Goal: Information Seeking & Learning: Learn about a topic

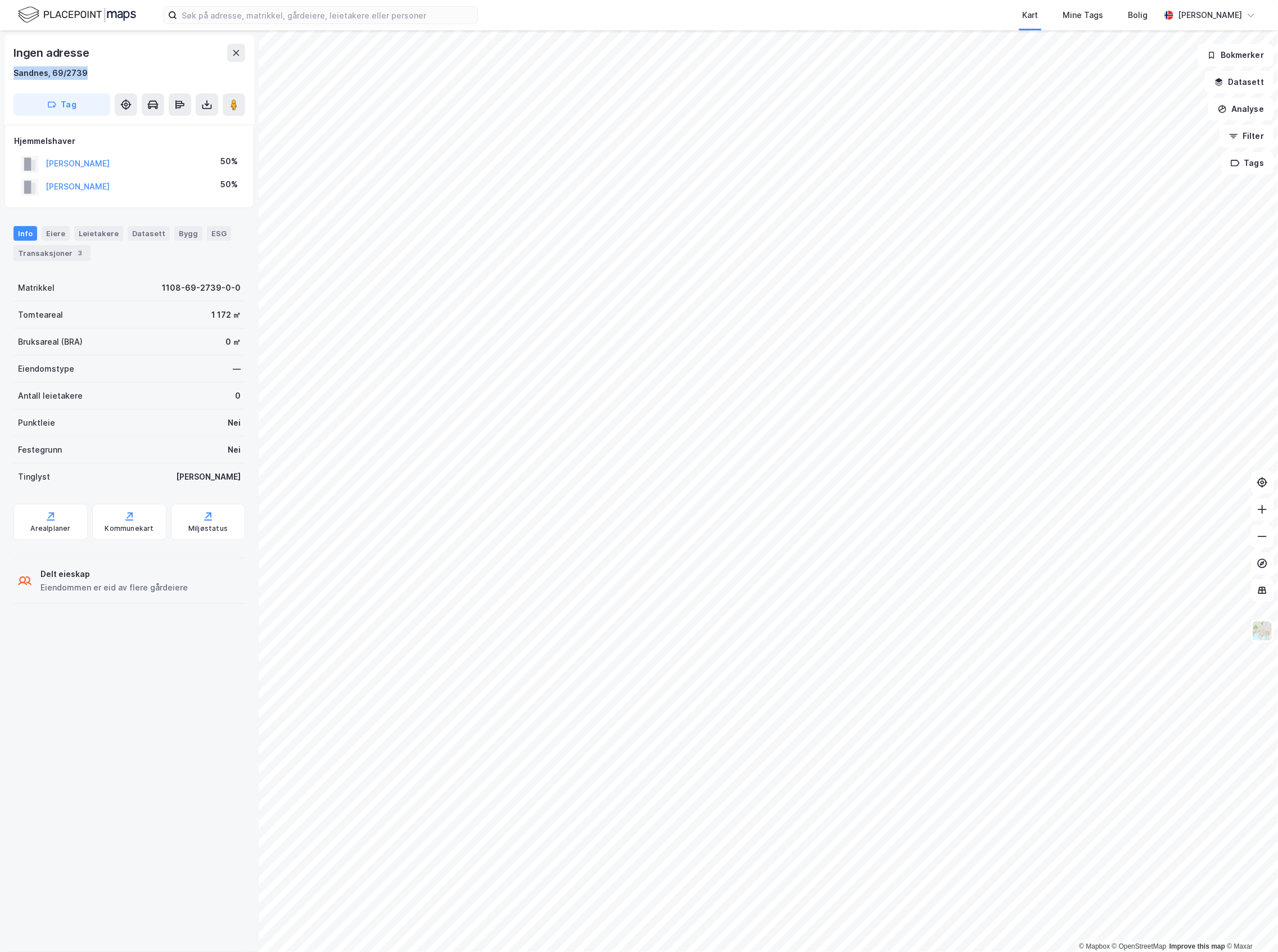
drag, startPoint x: 88, startPoint y: 69, endPoint x: 13, endPoint y: 75, distance: 75.2
click at [13, 75] on div "Ingen adresse Sandnes, 69/2739 Tag" at bounding box center [129, 80] width 250 height 90
copy div "Sandnes, 69/2739"
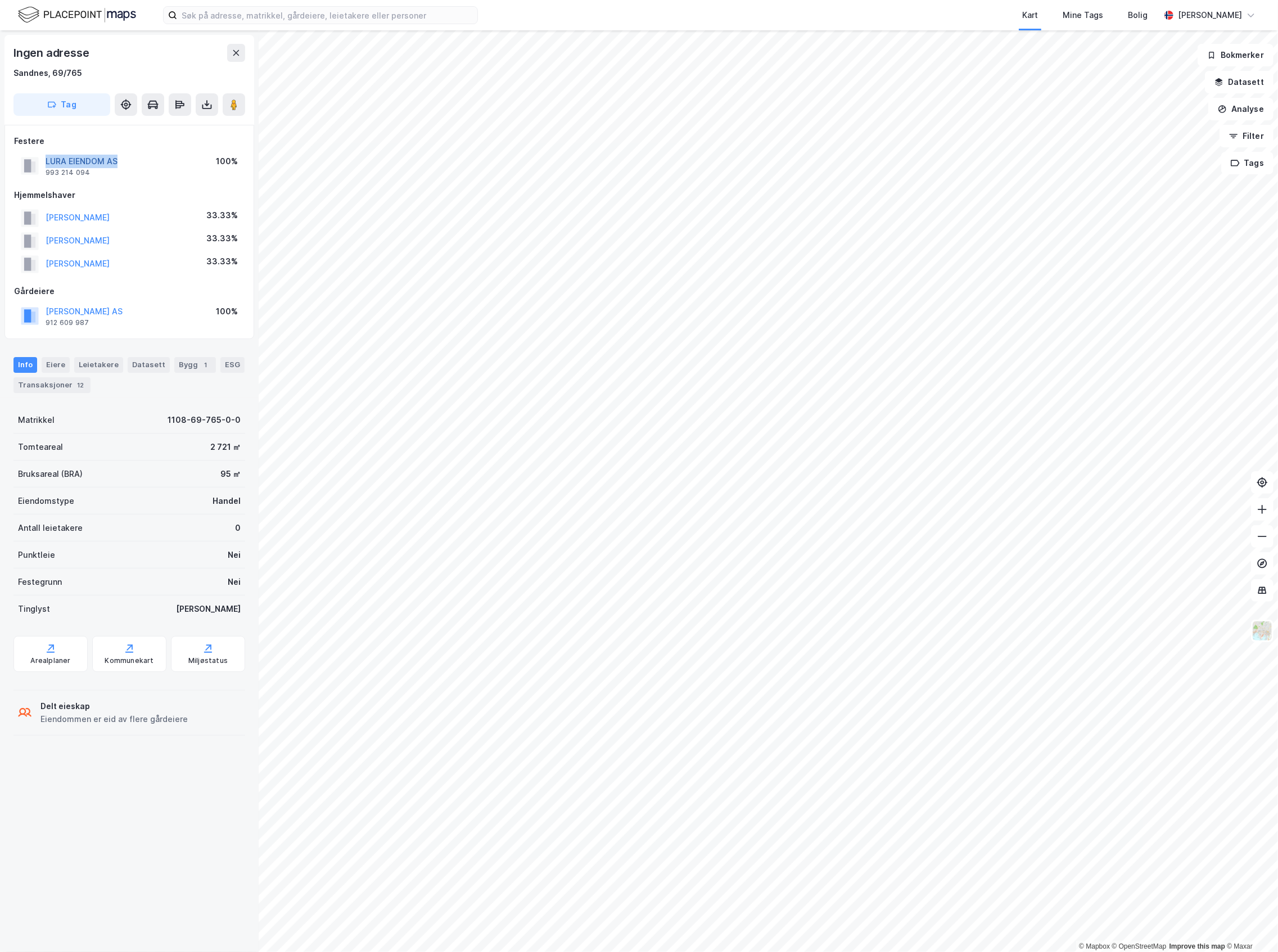
drag, startPoint x: 130, startPoint y: 158, endPoint x: 47, endPoint y: 164, distance: 83.2
click at [47, 164] on div "LURA EIENDOM AS 993 214 094 100%" at bounding box center [129, 165] width 231 height 27
copy button "LURA EIENDOM AS"
click at [10, 11] on div "Kart Mine Tags Bolig [PERSON_NAME]" at bounding box center [639, 15] width 1278 height 30
click at [27, 18] on img at bounding box center [77, 15] width 118 height 20
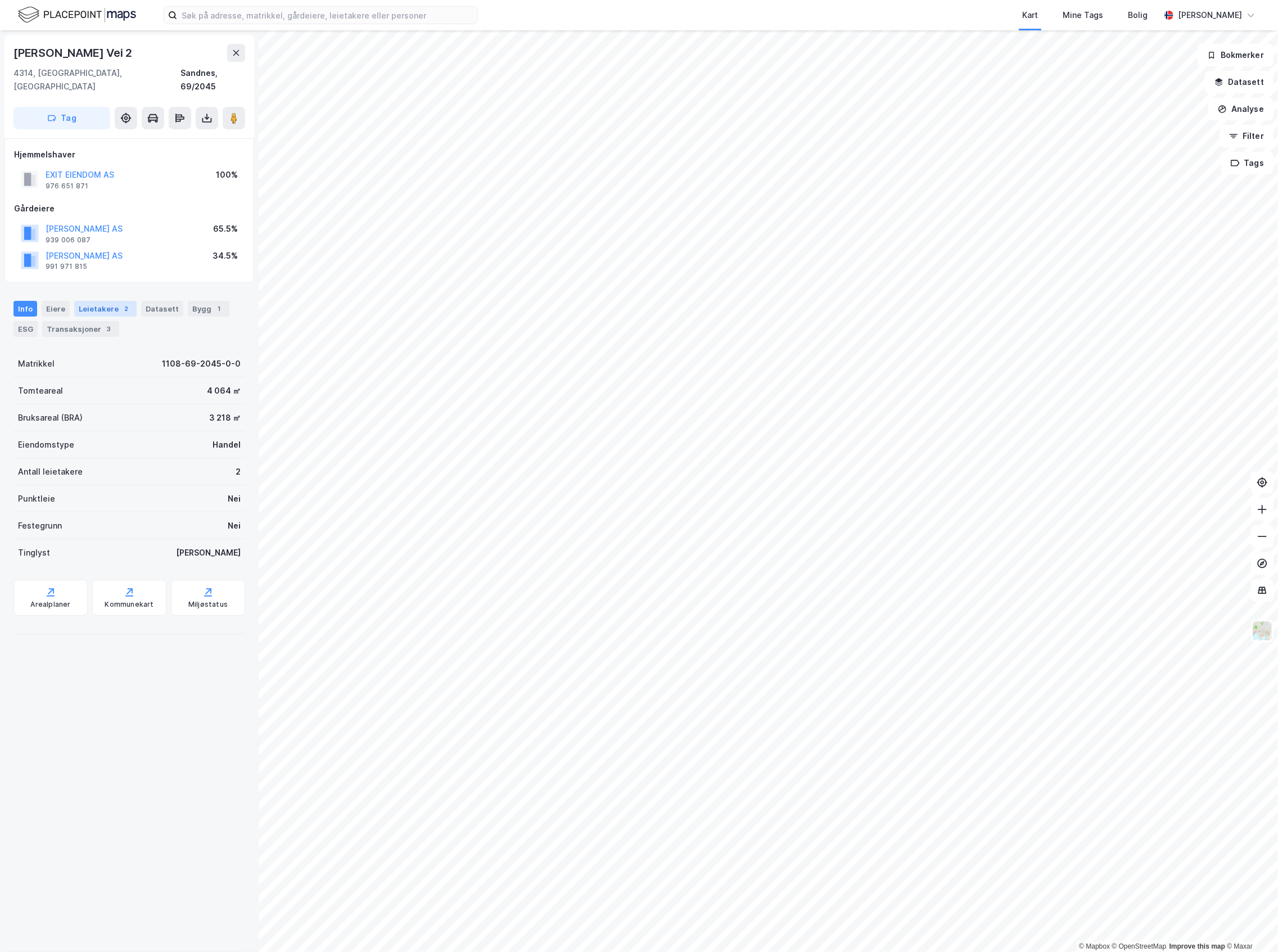
click at [99, 301] on div "Leietakere 2" at bounding box center [105, 308] width 62 height 15
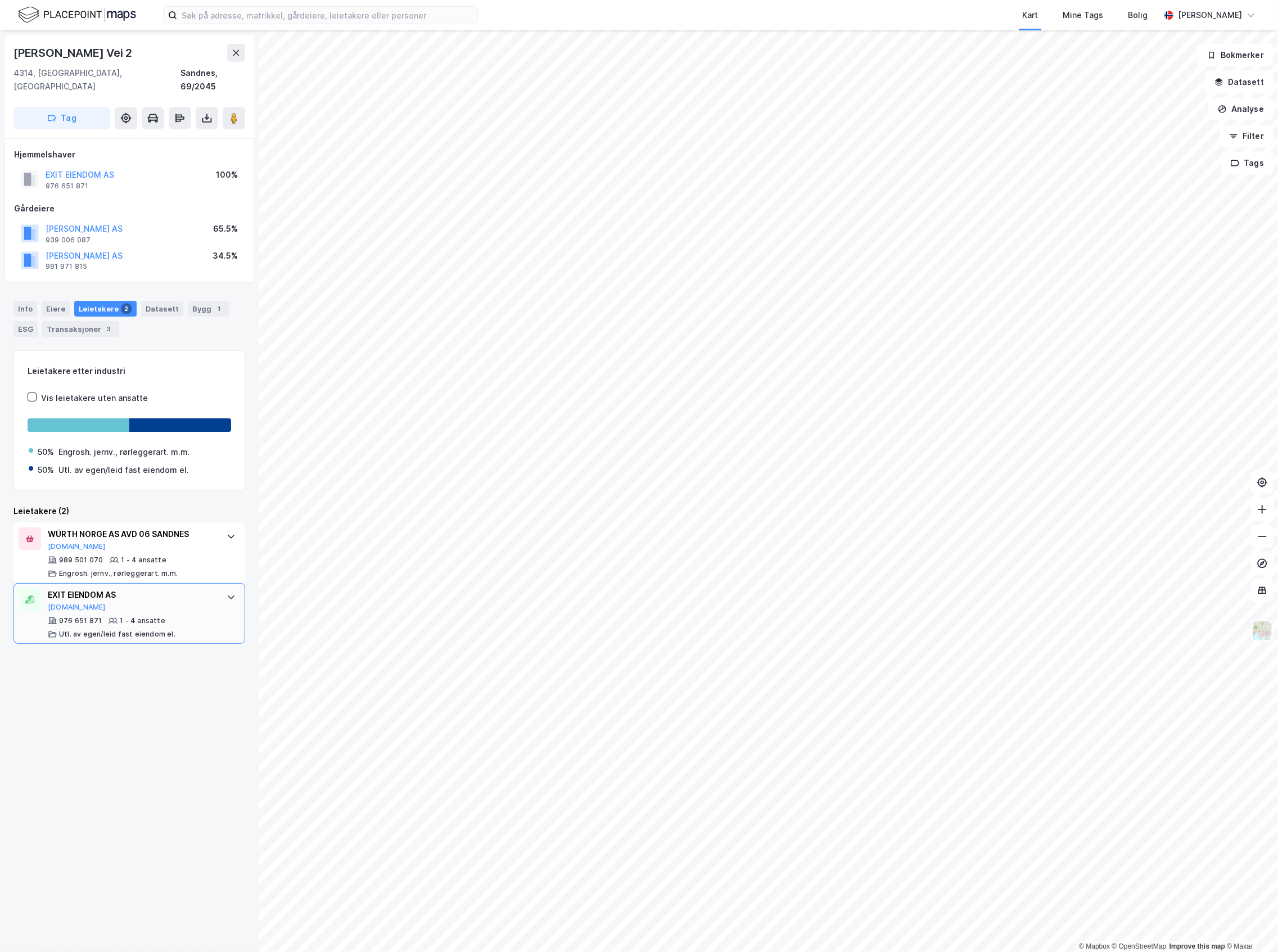
click at [163, 599] on div "EXIT EIENDOM AS [DOMAIN_NAME] 976 651 871 1 - 4 ansatte [PERSON_NAME]. av egen/…" at bounding box center [131, 613] width 168 height 50
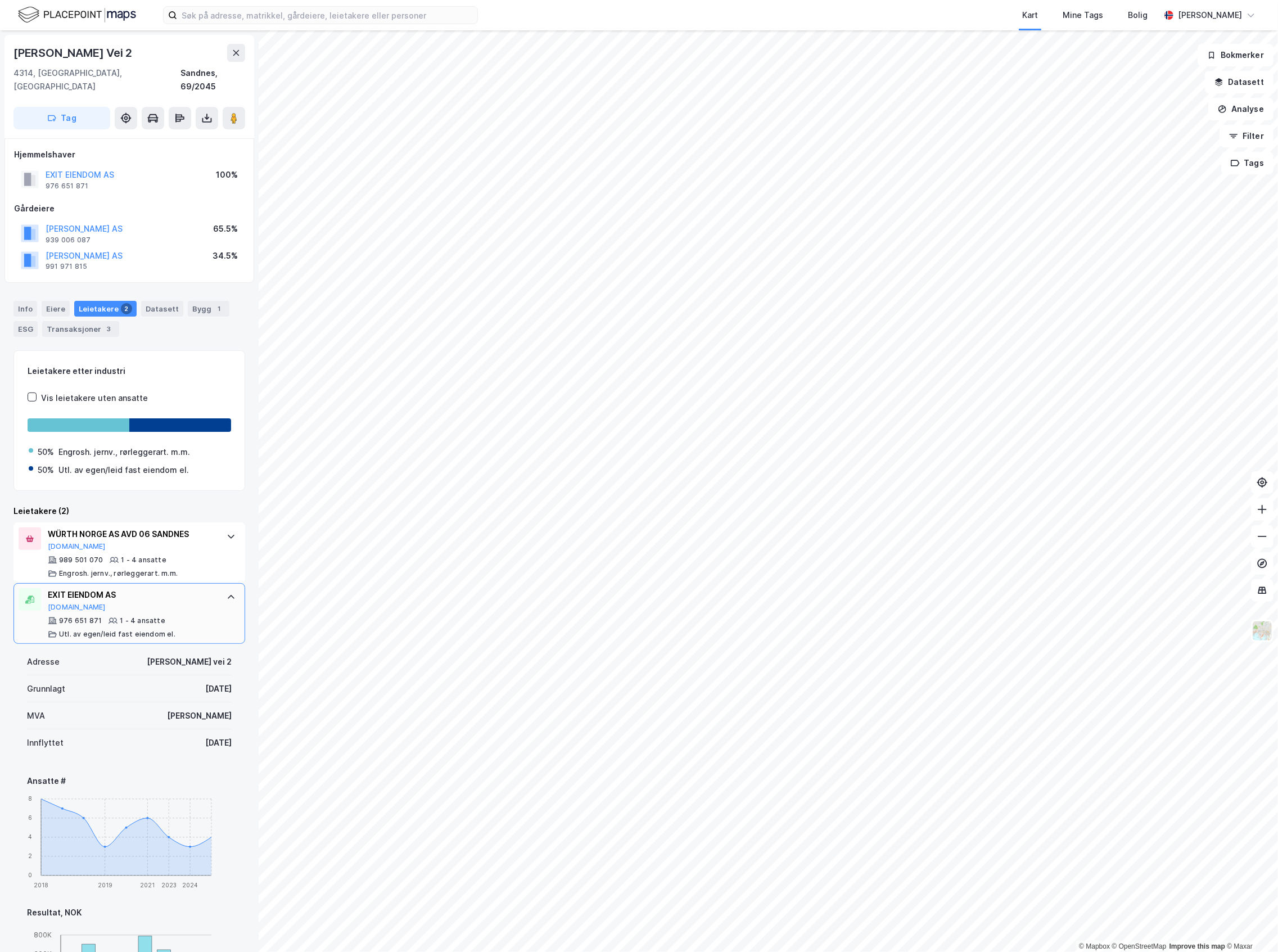
click at [166, 596] on div "EXIT EIENDOM AS [DOMAIN_NAME]" at bounding box center [131, 600] width 168 height 24
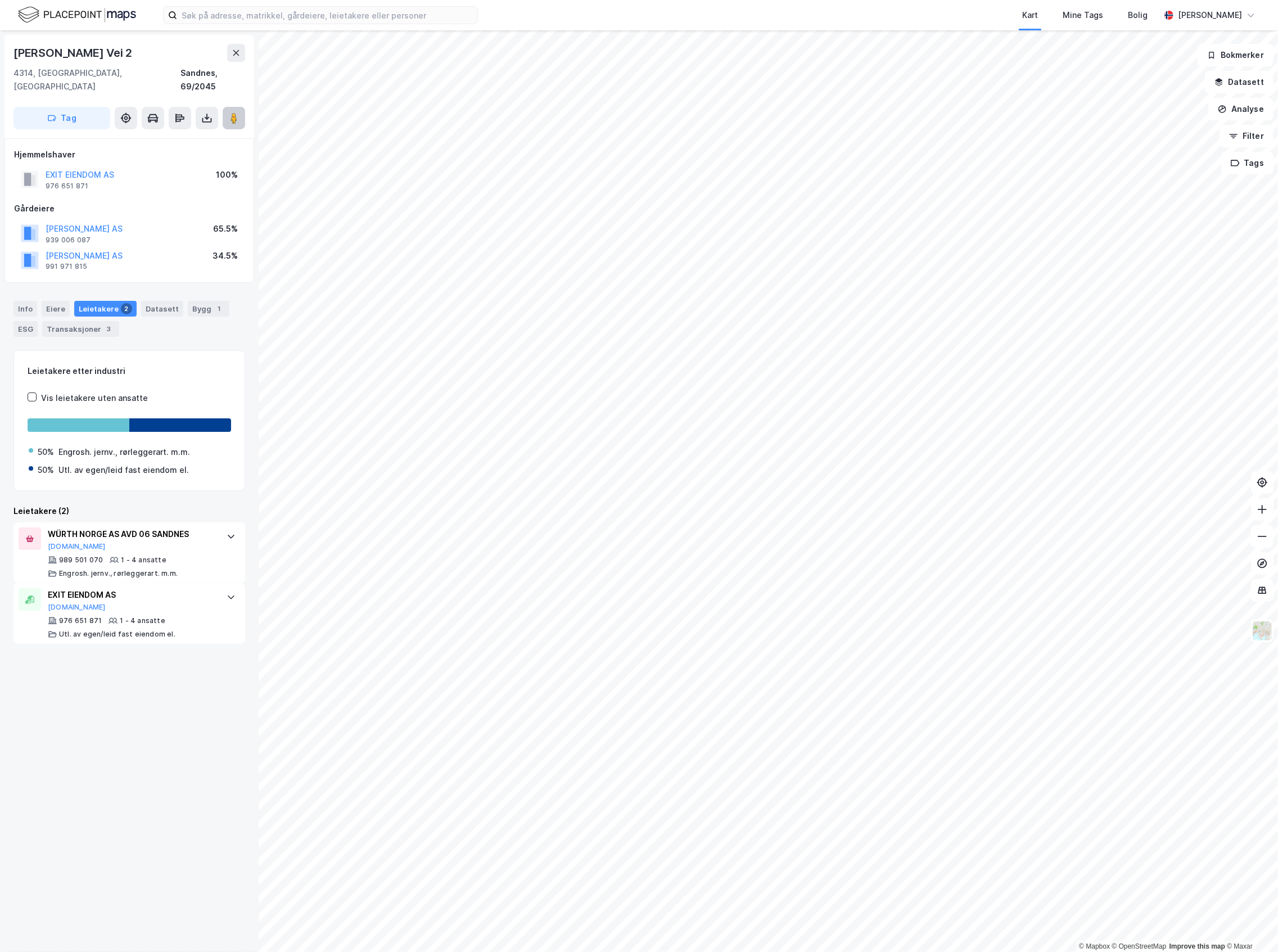
click at [238, 112] on icon at bounding box center [234, 118] width 11 height 11
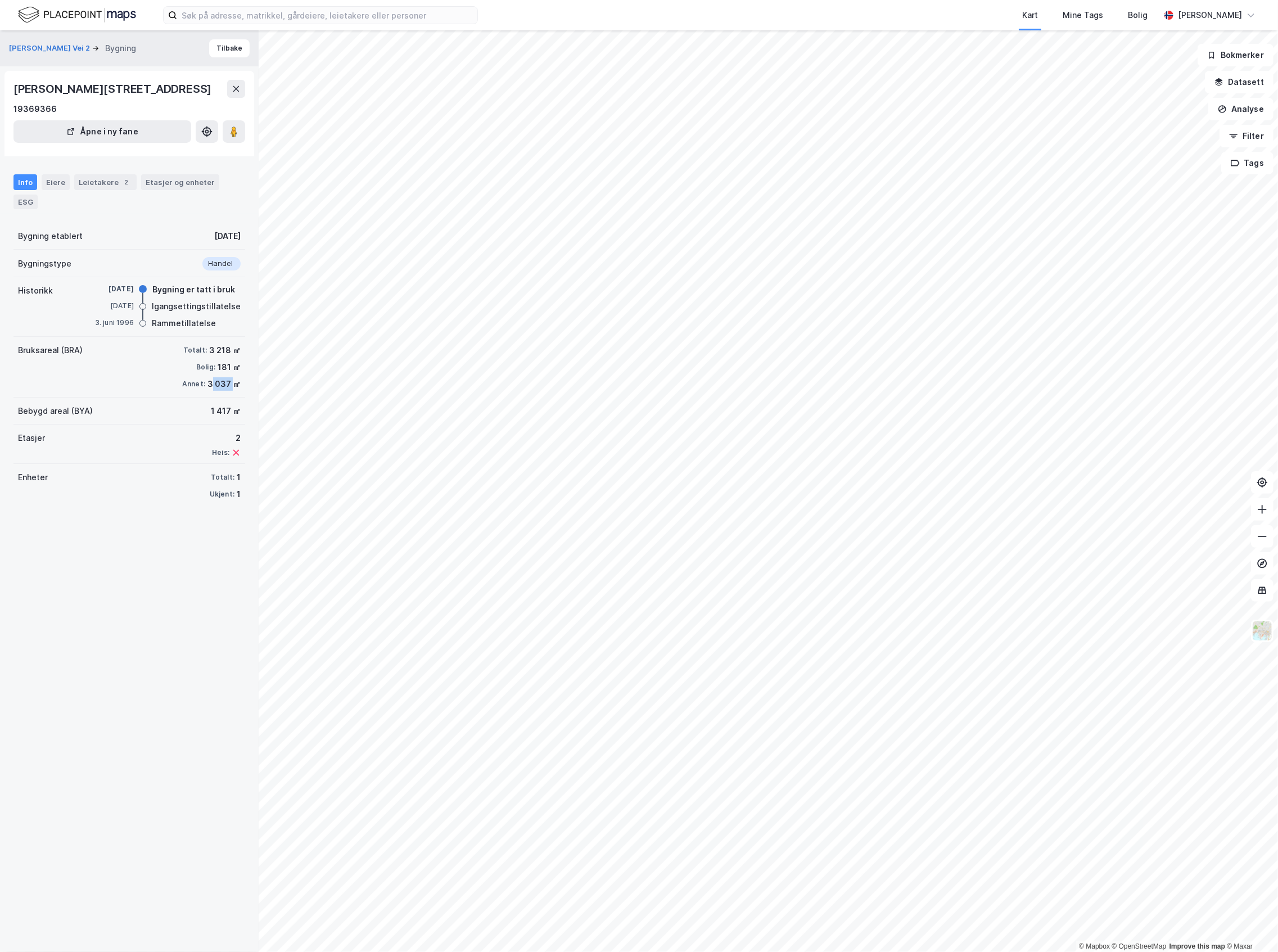
drag, startPoint x: 223, startPoint y: 400, endPoint x: 203, endPoint y: 400, distance: 20.0
click at [208, 391] on div "3 037 ㎡" at bounding box center [224, 383] width 33 height 13
click at [1238, 104] on button "Analyse" at bounding box center [1241, 109] width 65 height 22
click at [1141, 133] on div "Tegn område" at bounding box center [1143, 133] width 98 height 10
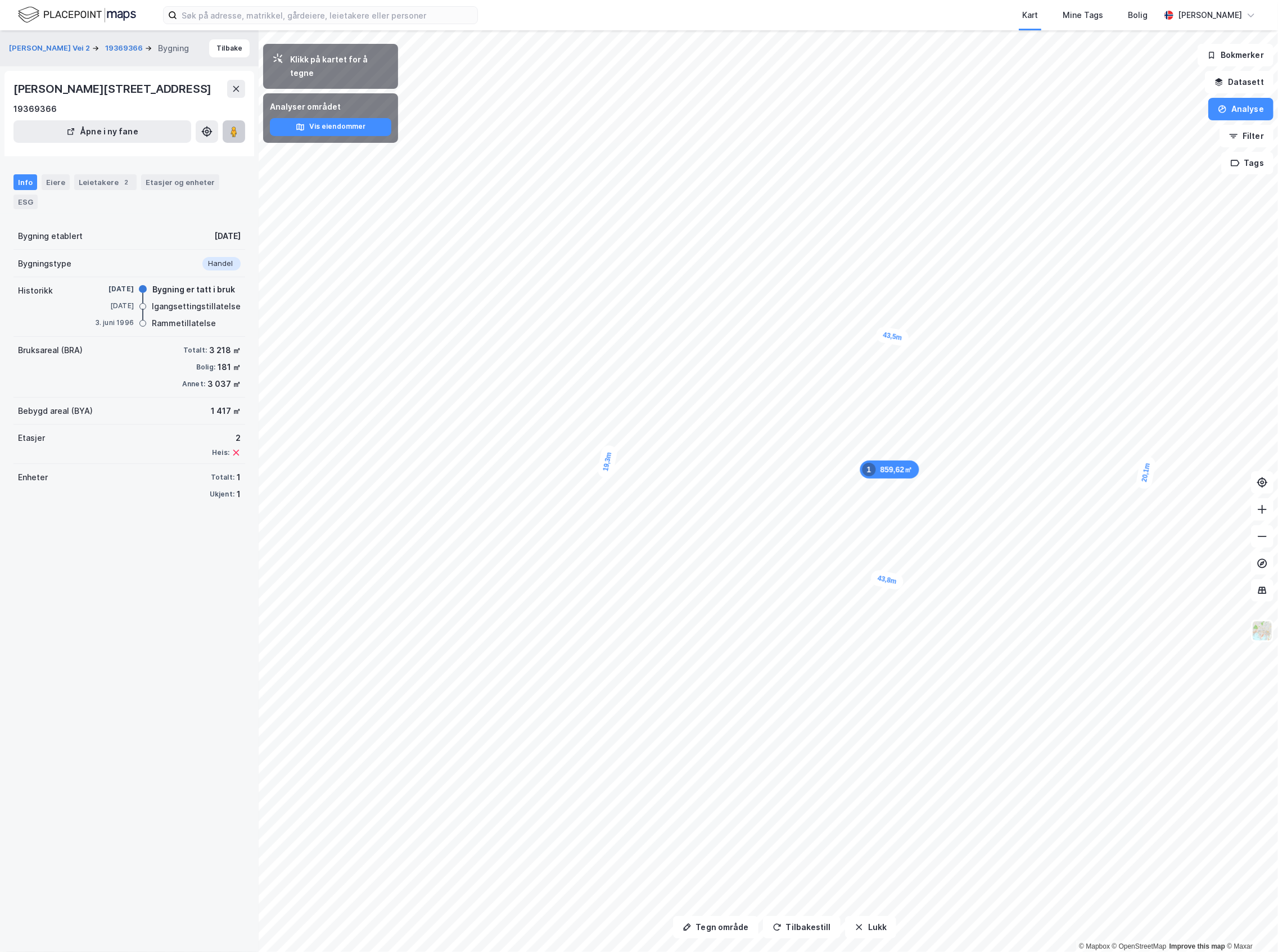
click at [232, 137] on image at bounding box center [234, 132] width 7 height 11
click at [266, 21] on input at bounding box center [327, 15] width 300 height 17
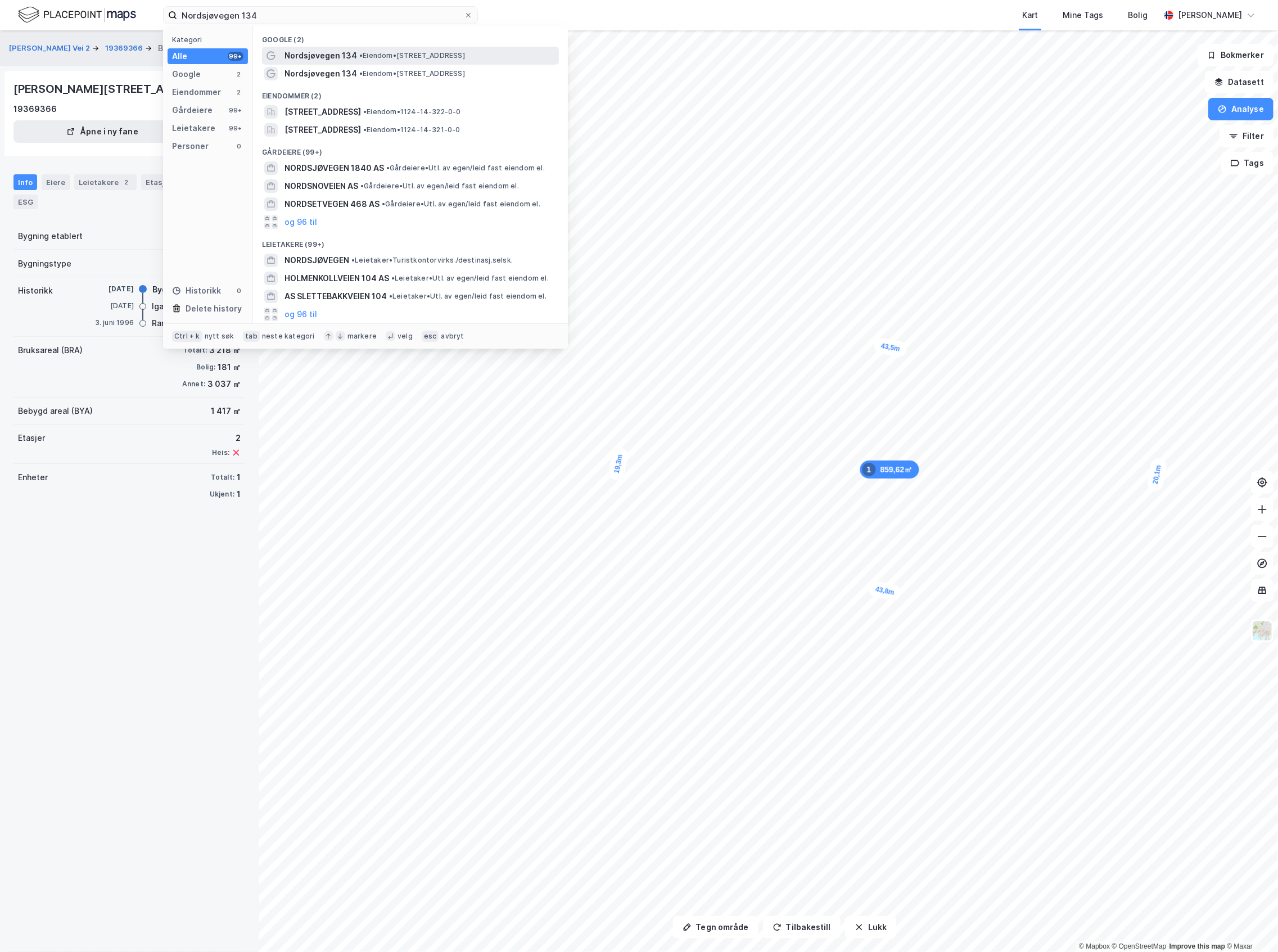
click at [354, 57] on div "Nordsjøvegen 134 • Eiendom • [STREET_ADDRESS]" at bounding box center [421, 55] width 272 height 13
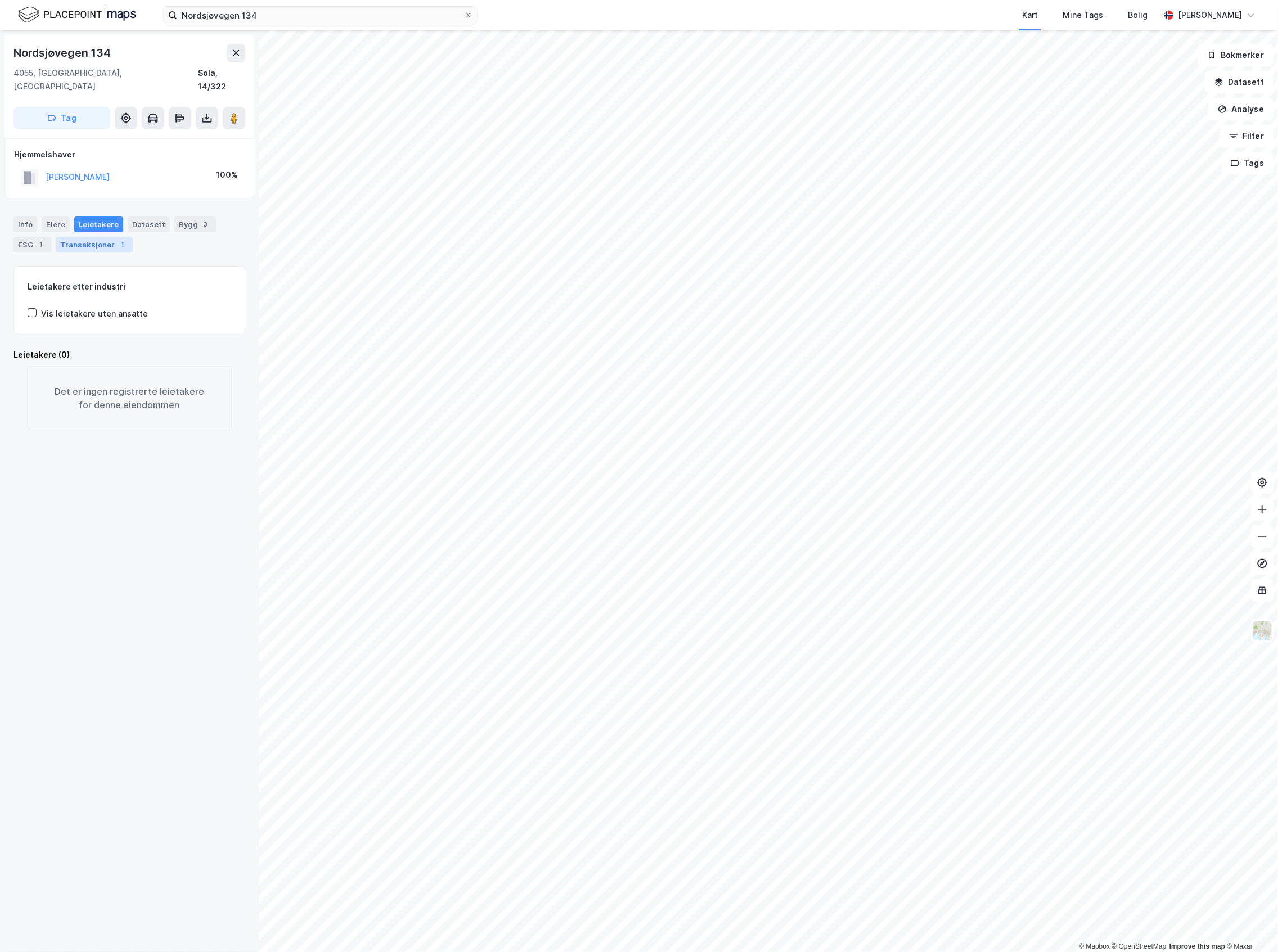
drag, startPoint x: 119, startPoint y: 219, endPoint x: 115, endPoint y: 223, distance: 5.7
click at [119, 219] on div "Info [PERSON_NAME] Datasett Bygg 3 ESG 1 Transaksjoner 1" at bounding box center [129, 234] width 231 height 36
click at [115, 237] on div "Transaksjoner 1" at bounding box center [94, 245] width 77 height 15
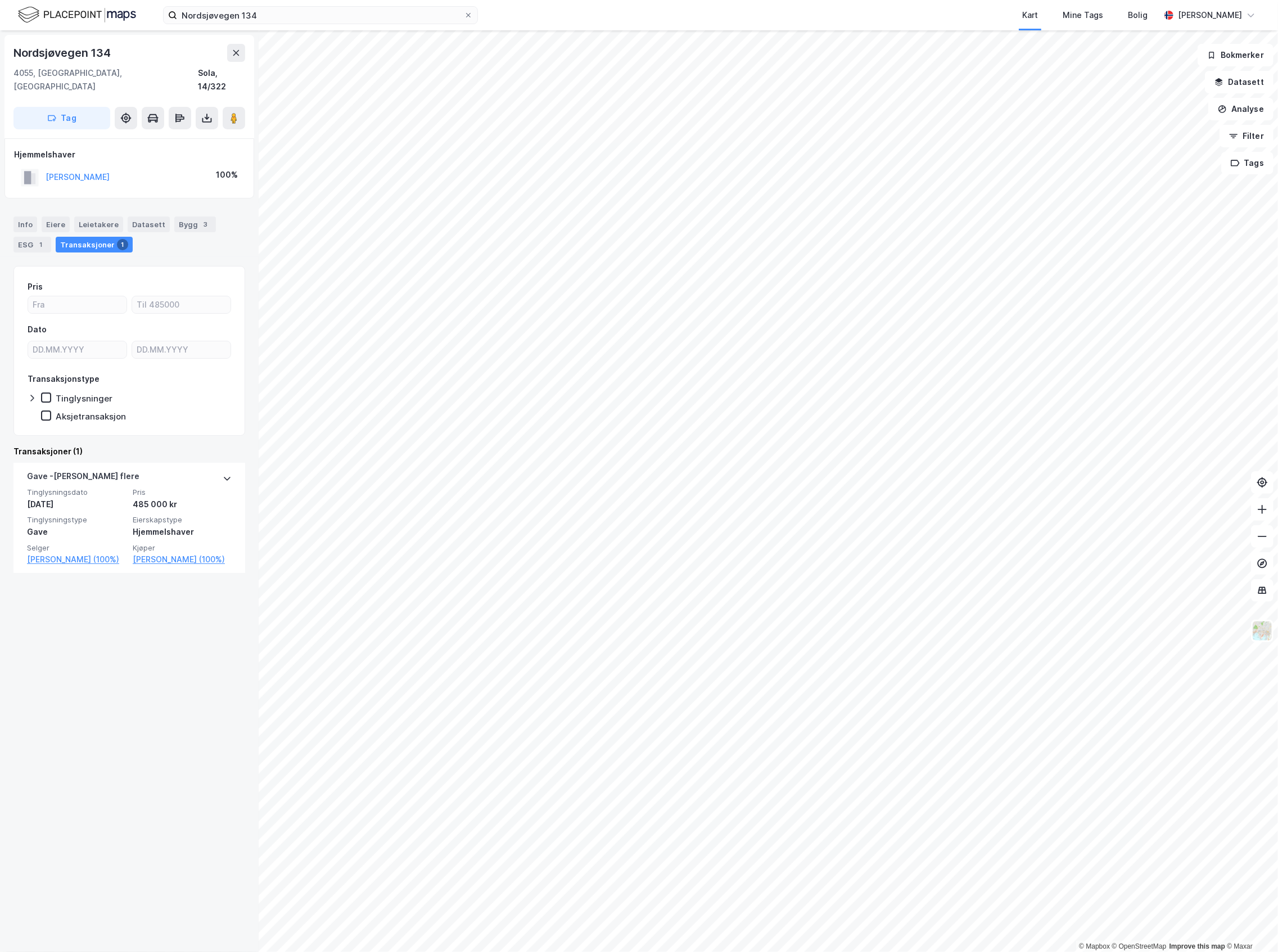
click at [182, 203] on div "Info [PERSON_NAME] Datasett Bygg 3 ESG 1 Transaksjoner 1" at bounding box center [129, 230] width 259 height 54
click at [186, 217] on div "Bygg 3" at bounding box center [195, 224] width 41 height 15
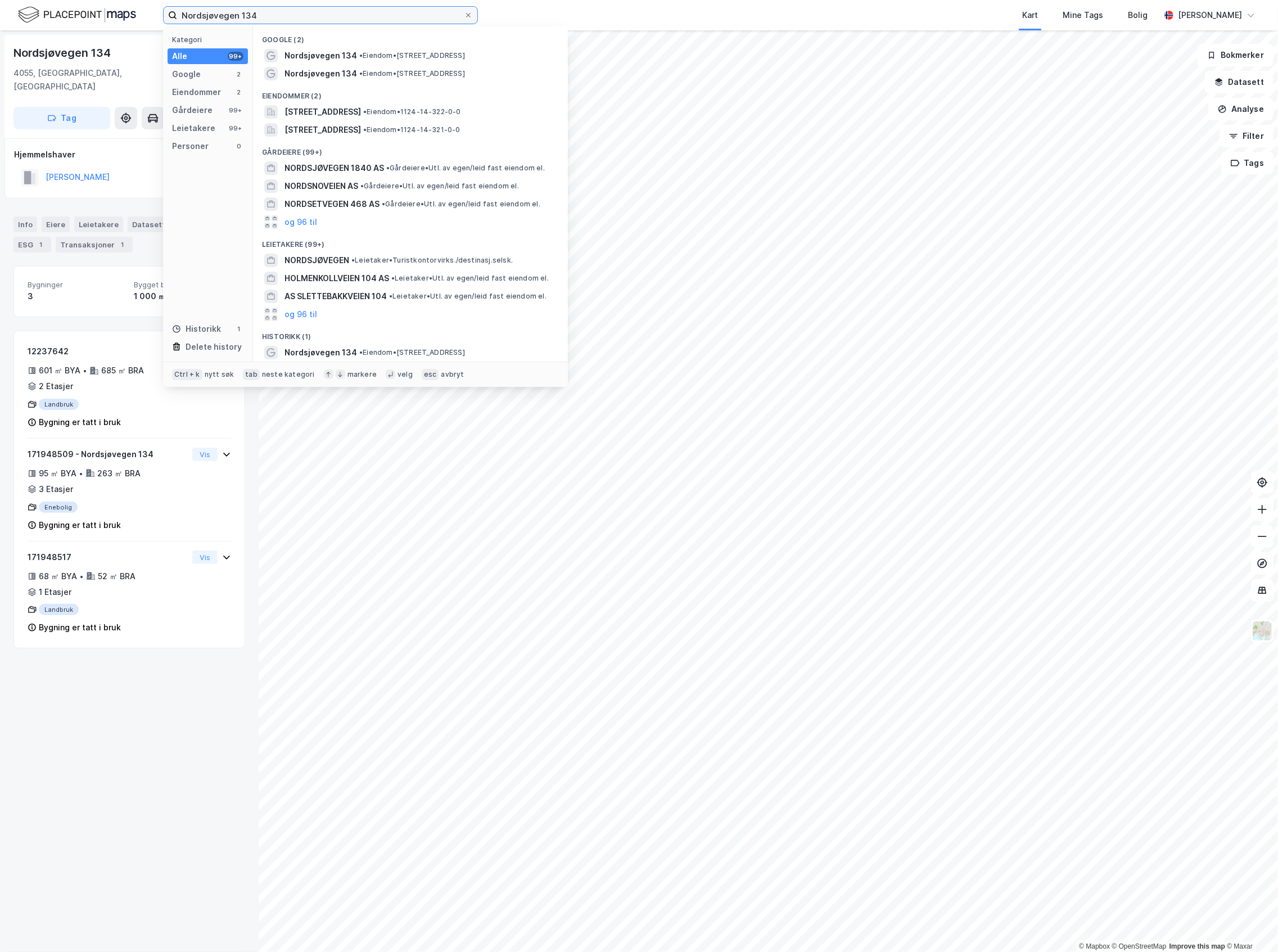
drag, startPoint x: 271, startPoint y: 13, endPoint x: -11, endPoint y: 50, distance: 284.4
click at [0, 50] on html "Nordsjøvegen 134 Kategori Alle 99+ Google 2 Eiendommer 2 Gårdeiere 99+ Leietake…" at bounding box center [639, 476] width 1278 height 952
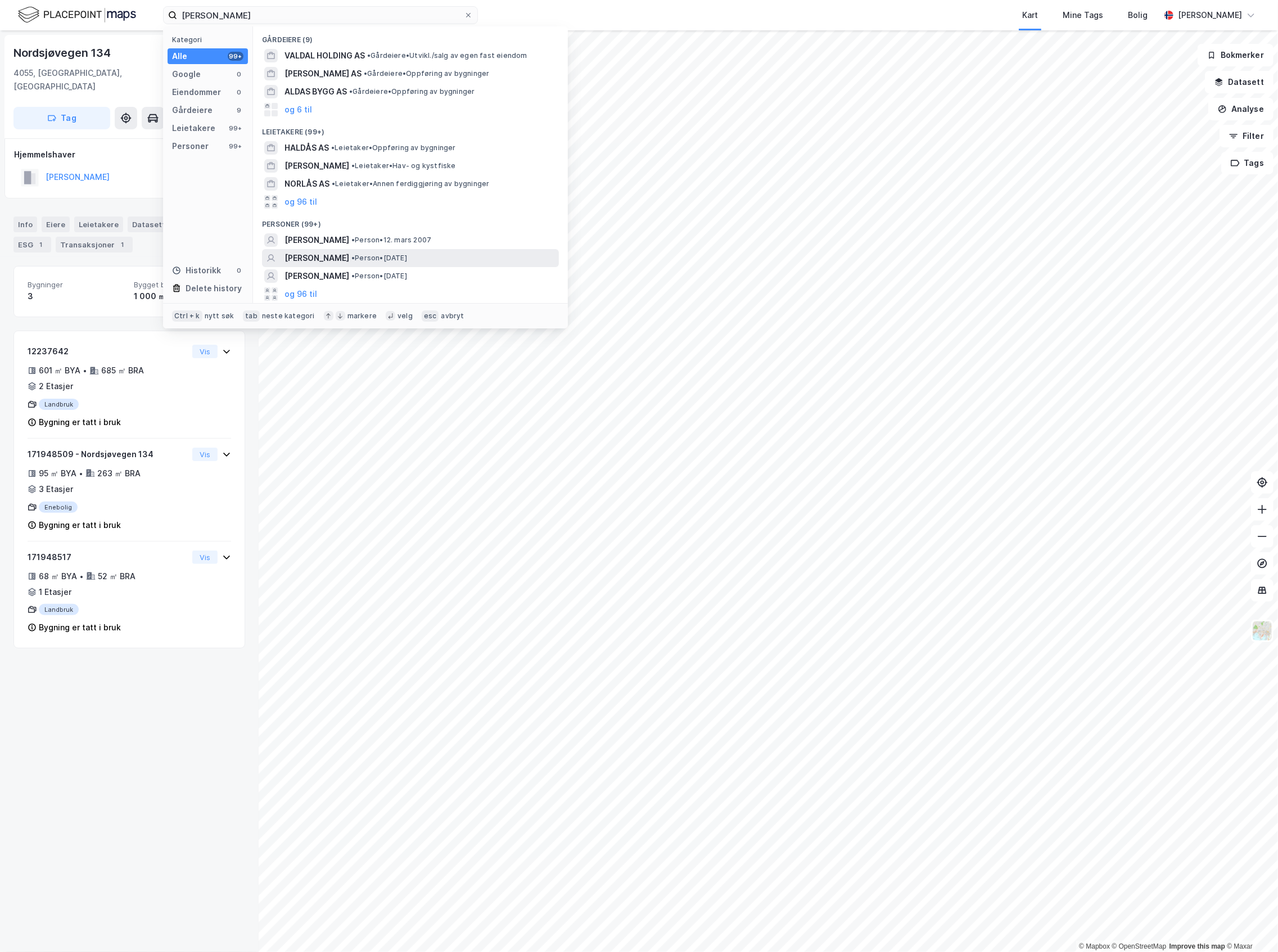
click at [386, 255] on span "• Person • [DATE]" at bounding box center [379, 258] width 55 height 9
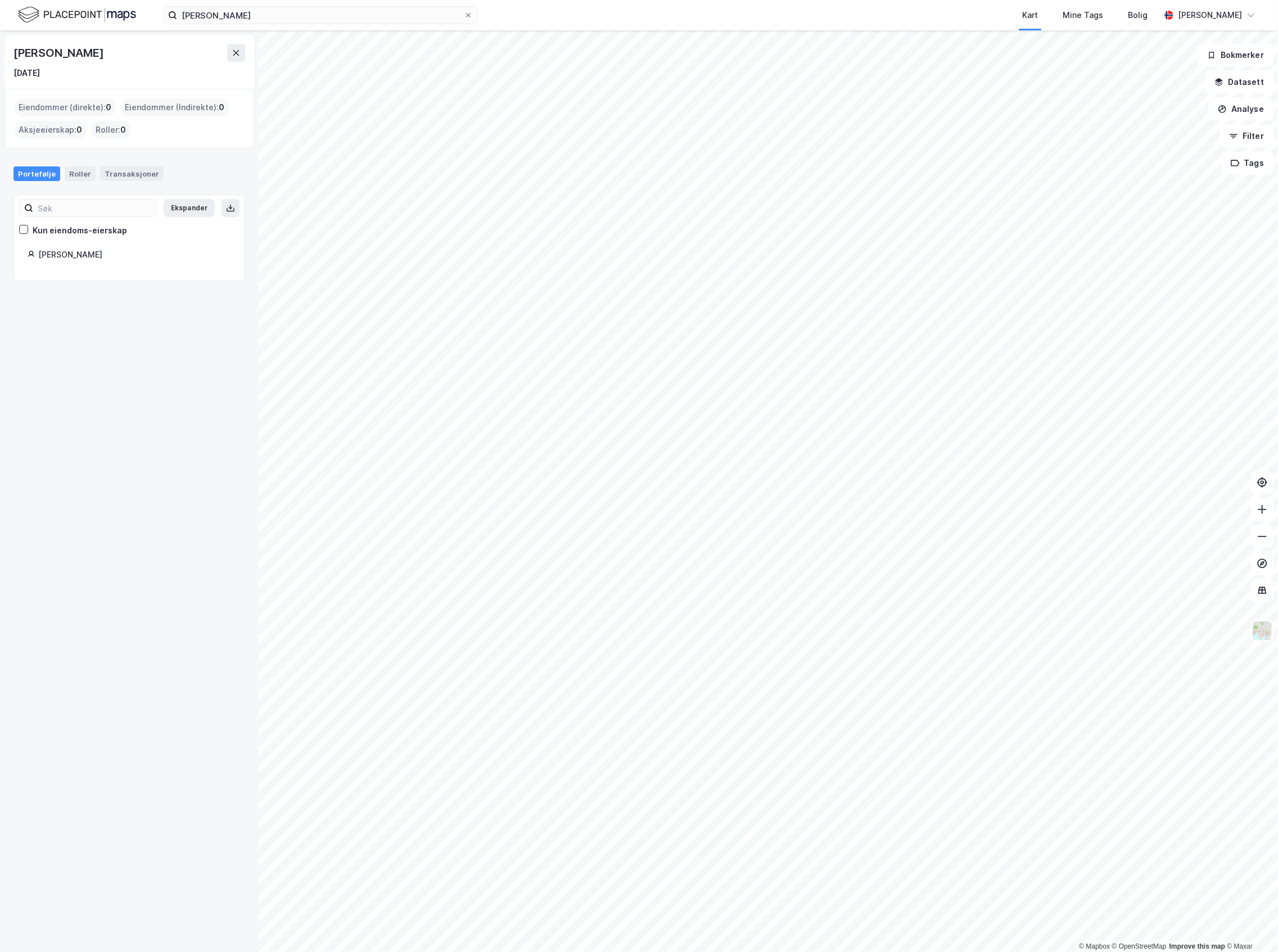
click at [93, 14] on img at bounding box center [77, 15] width 118 height 20
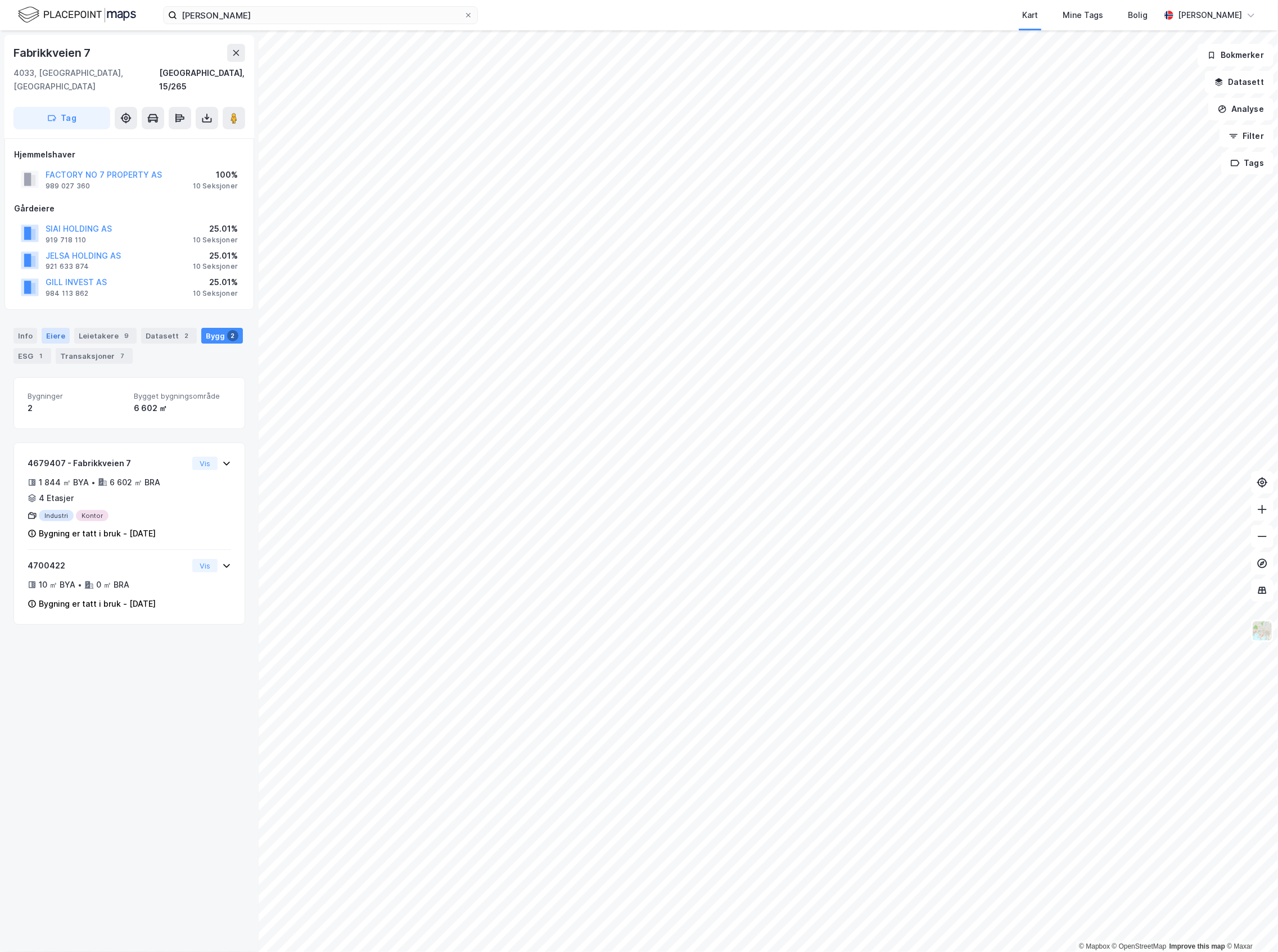
click at [57, 328] on div "Eiere" at bounding box center [55, 336] width 28 height 15
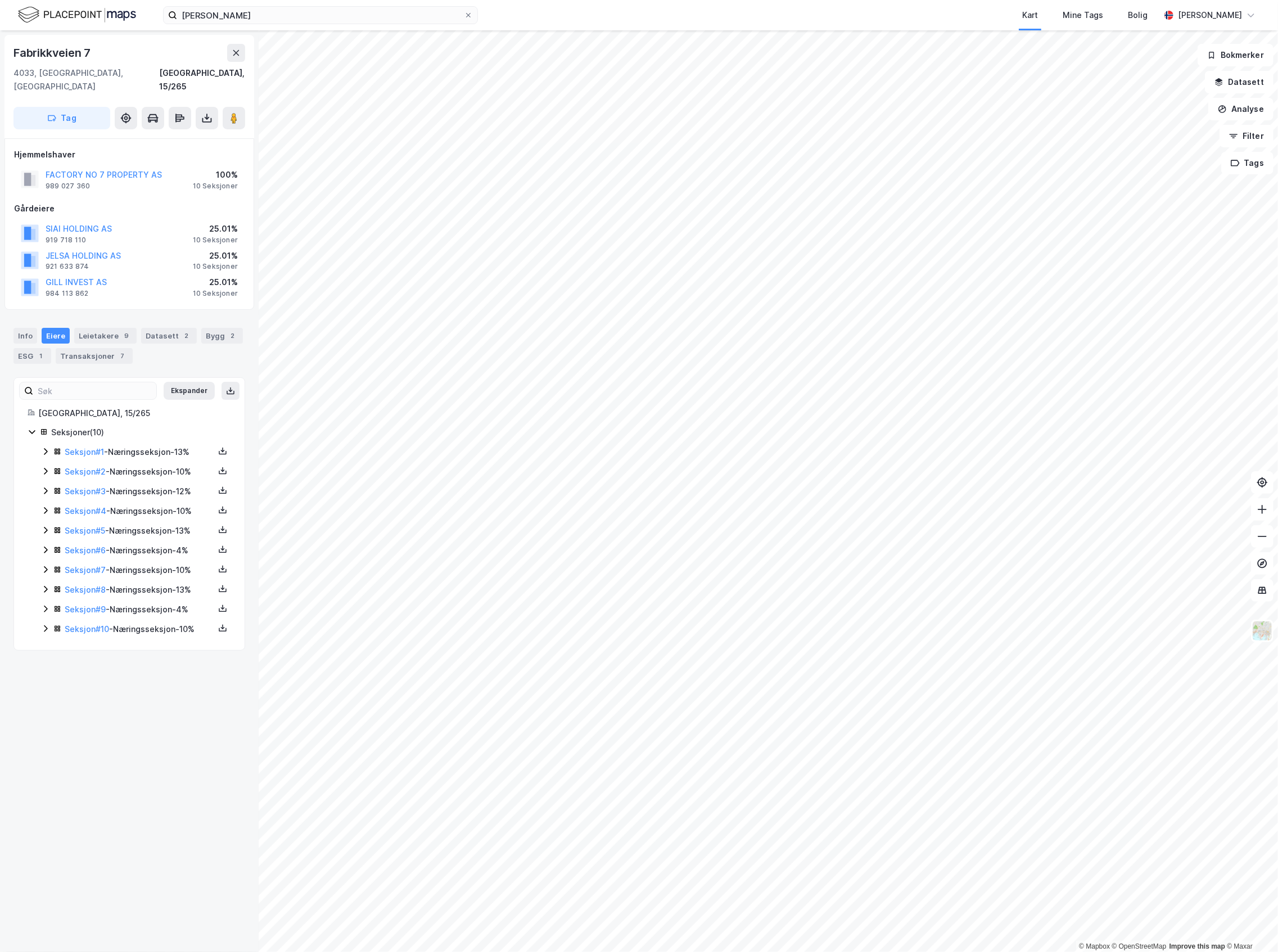
click at [50, 447] on icon at bounding box center [46, 451] width 9 height 9
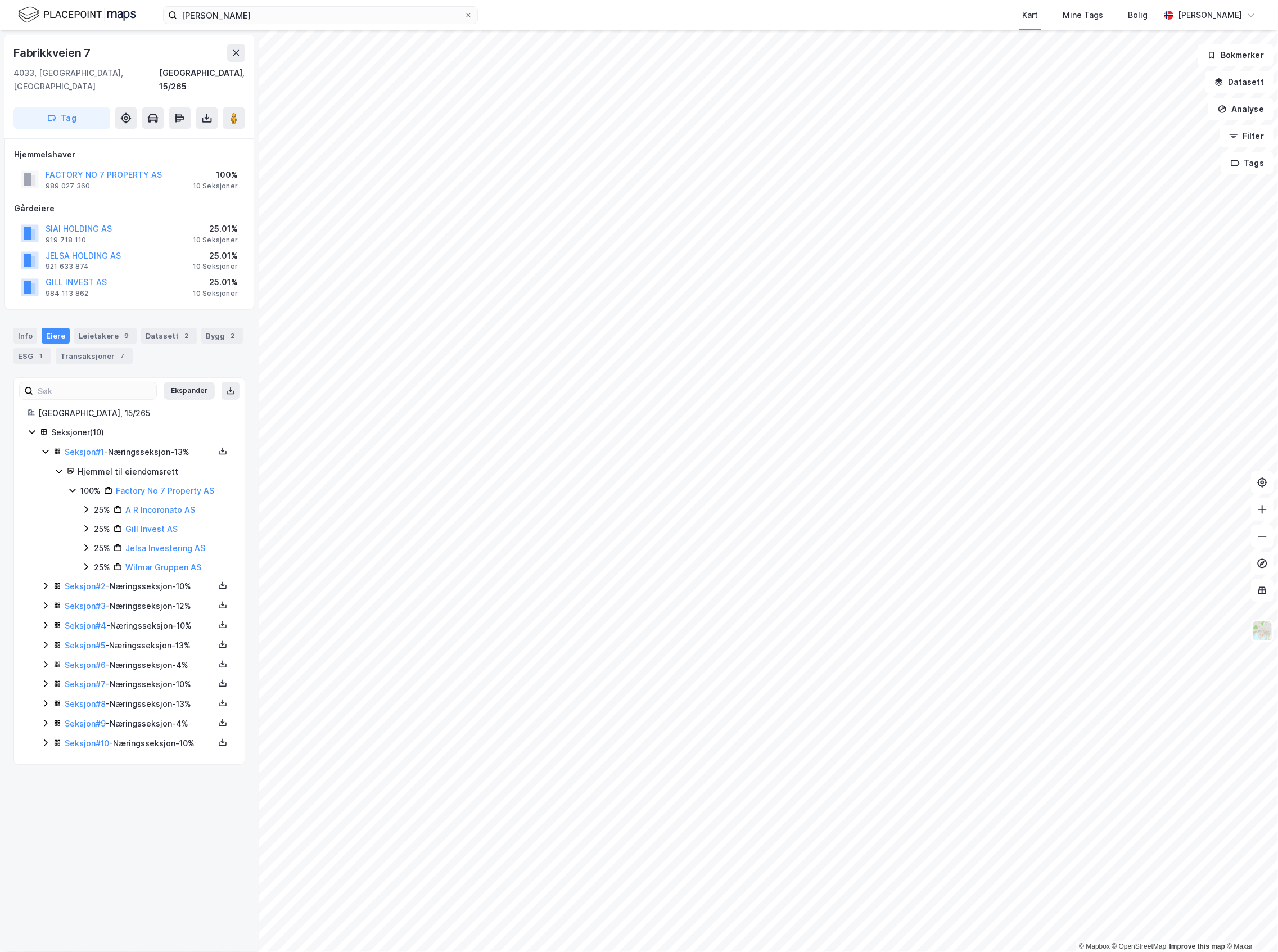
click at [81, 498] on div "100% Factory No 7 Property AS 25% A R Incoronato AS 25% Gill Invest AS 25% Jels…" at bounding box center [149, 529] width 163 height 90
click at [90, 503] on div "25% A R Incoronato AS" at bounding box center [156, 510] width 149 height 13
click at [102, 522] on div "100% Siai Holding AS" at bounding box center [163, 529] width 136 height 13
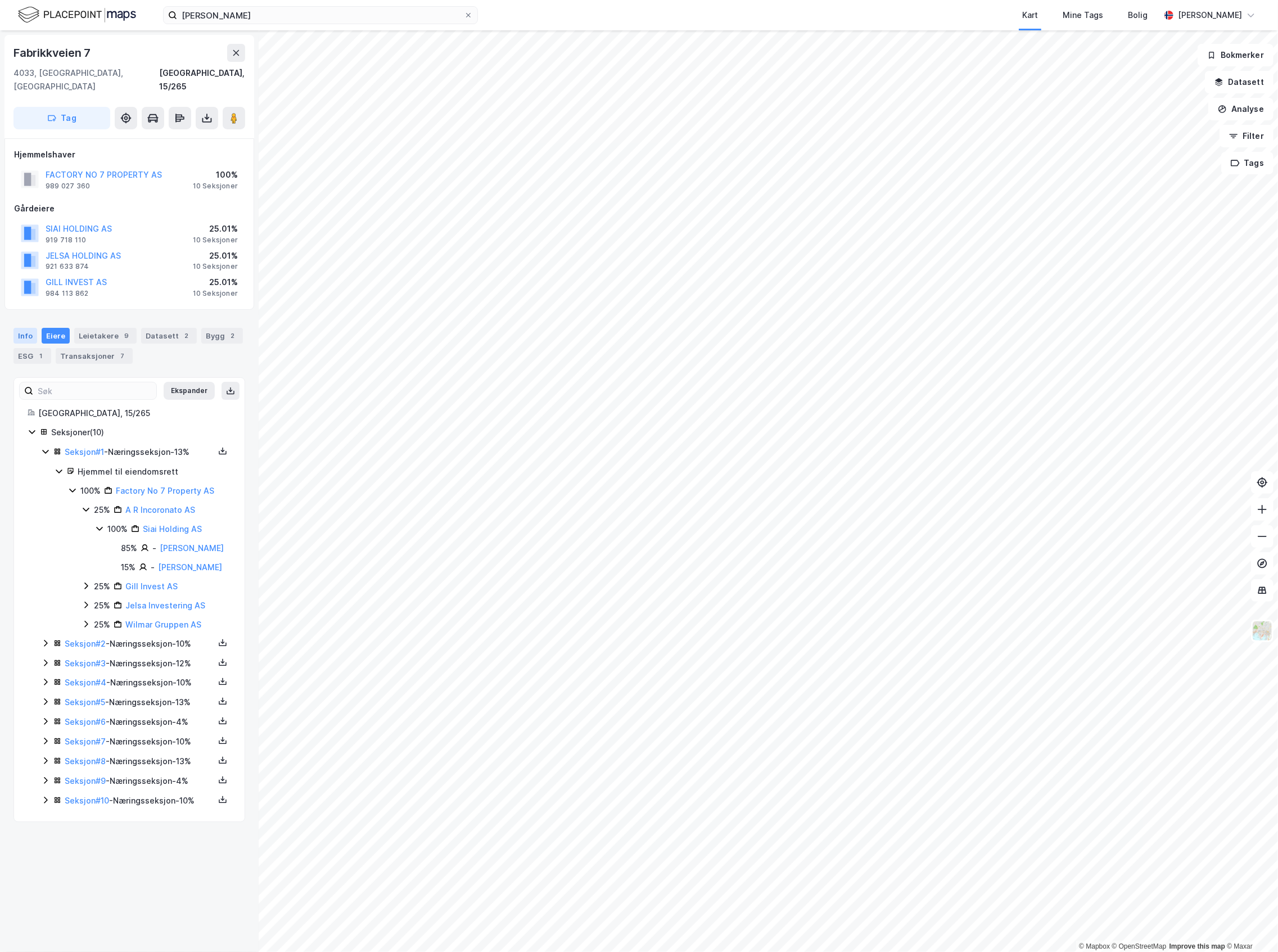
click at [32, 328] on div "Info" at bounding box center [25, 336] width 24 height 15
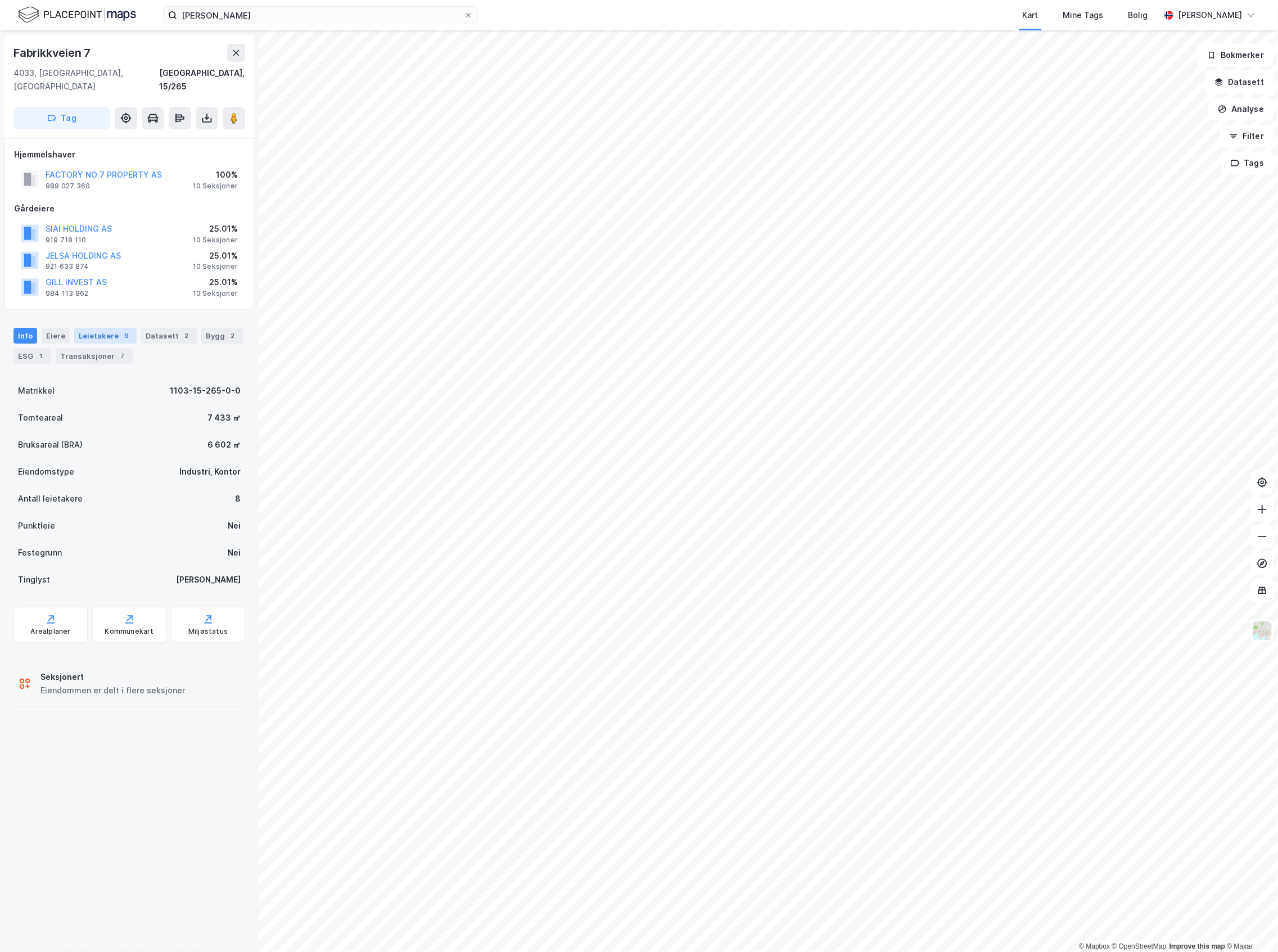
click at [123, 330] on div "9" at bounding box center [126, 336] width 11 height 11
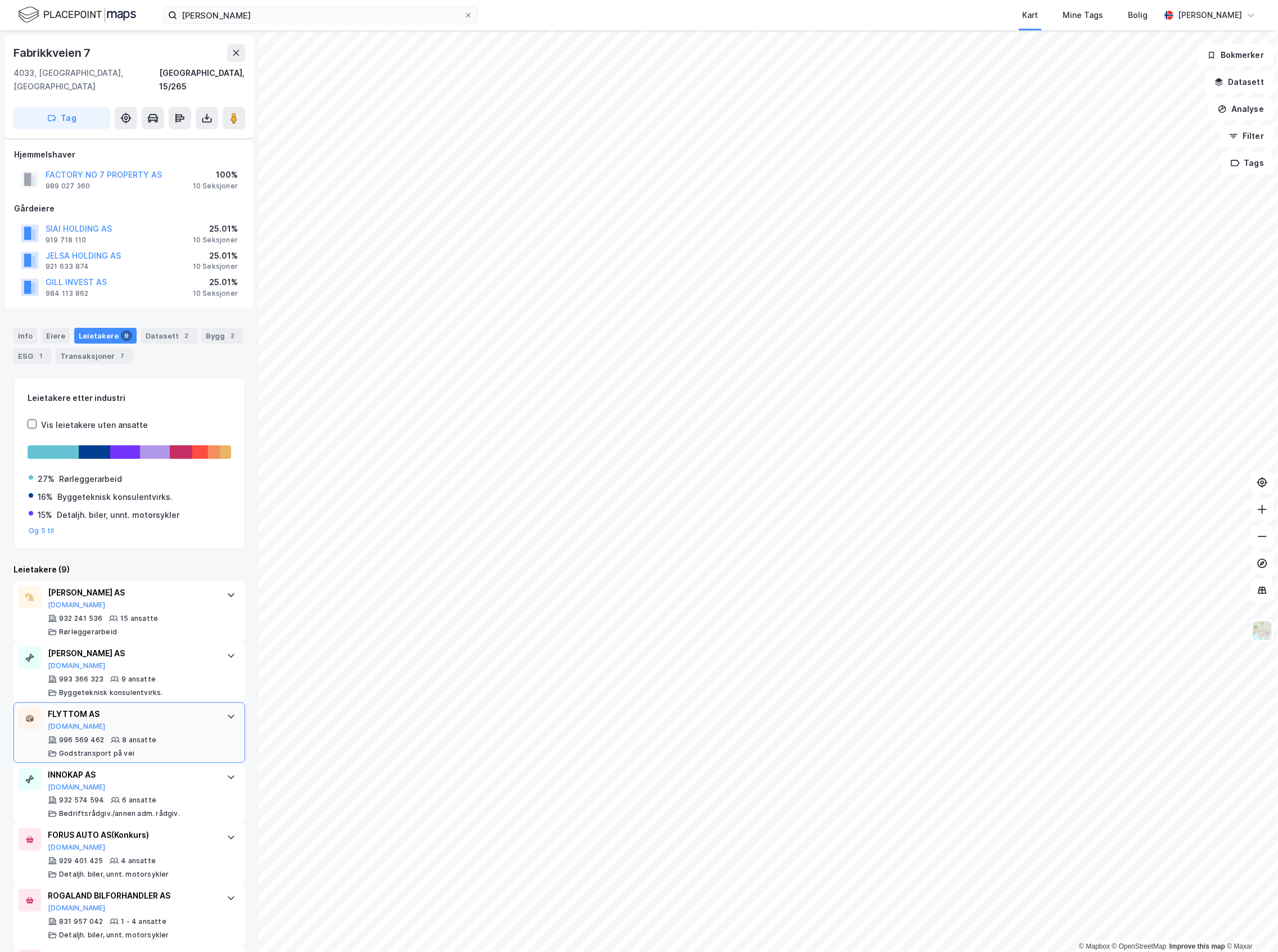
scroll to position [75, 0]
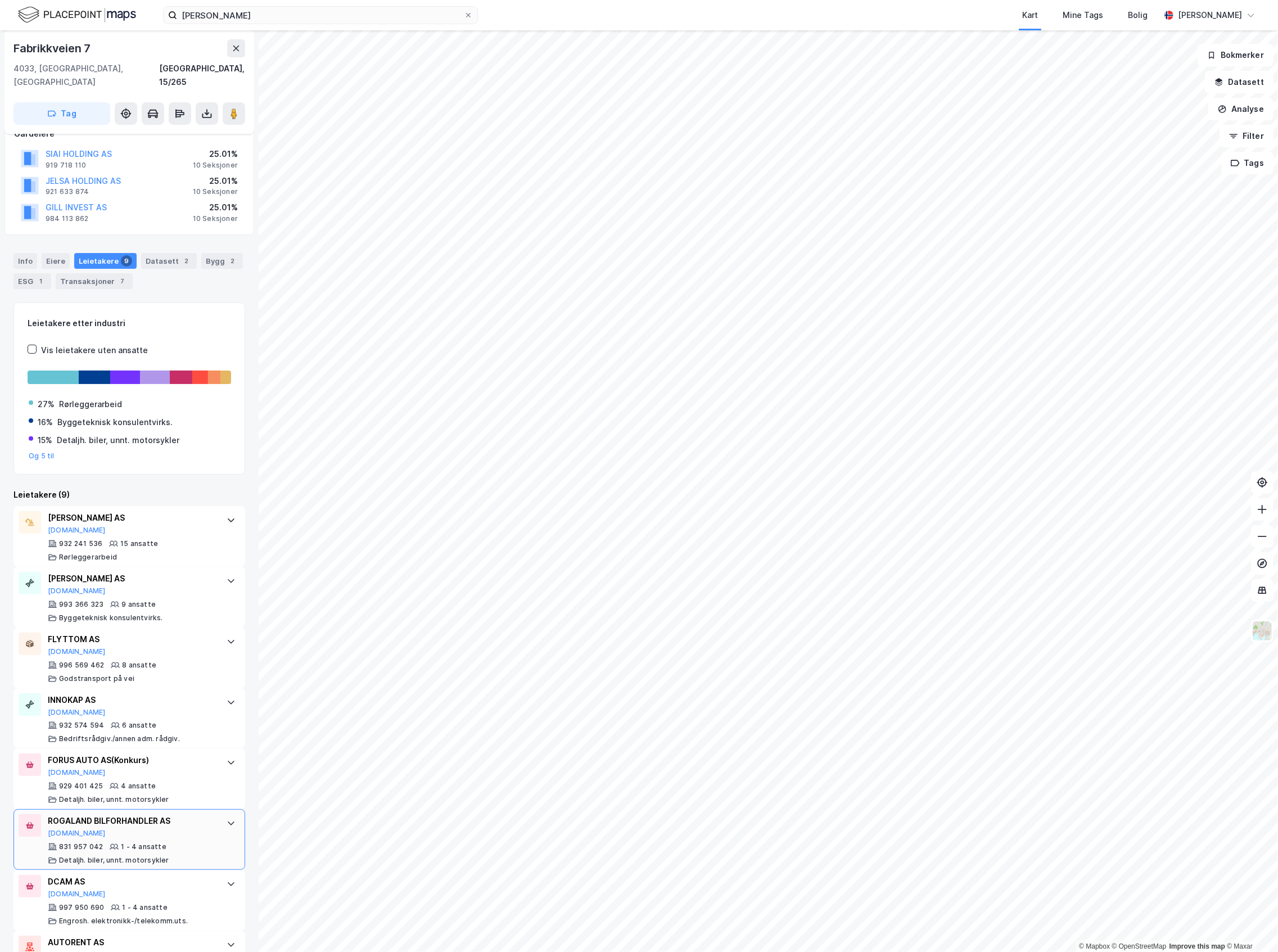
click at [184, 819] on div "ROGALAND BILFORHANDLER AS [DOMAIN_NAME]" at bounding box center [131, 827] width 168 height 24
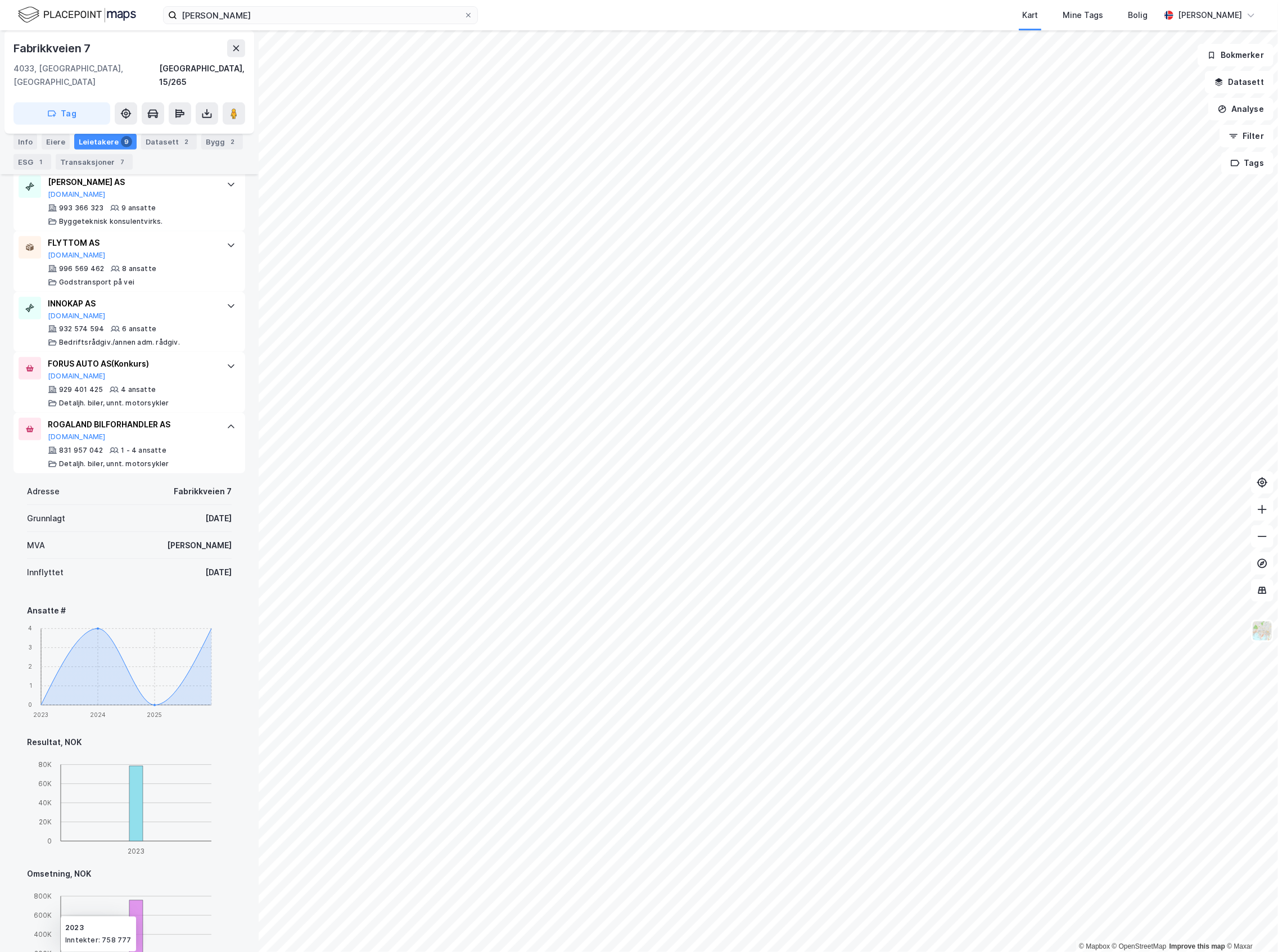
scroll to position [599, 0]
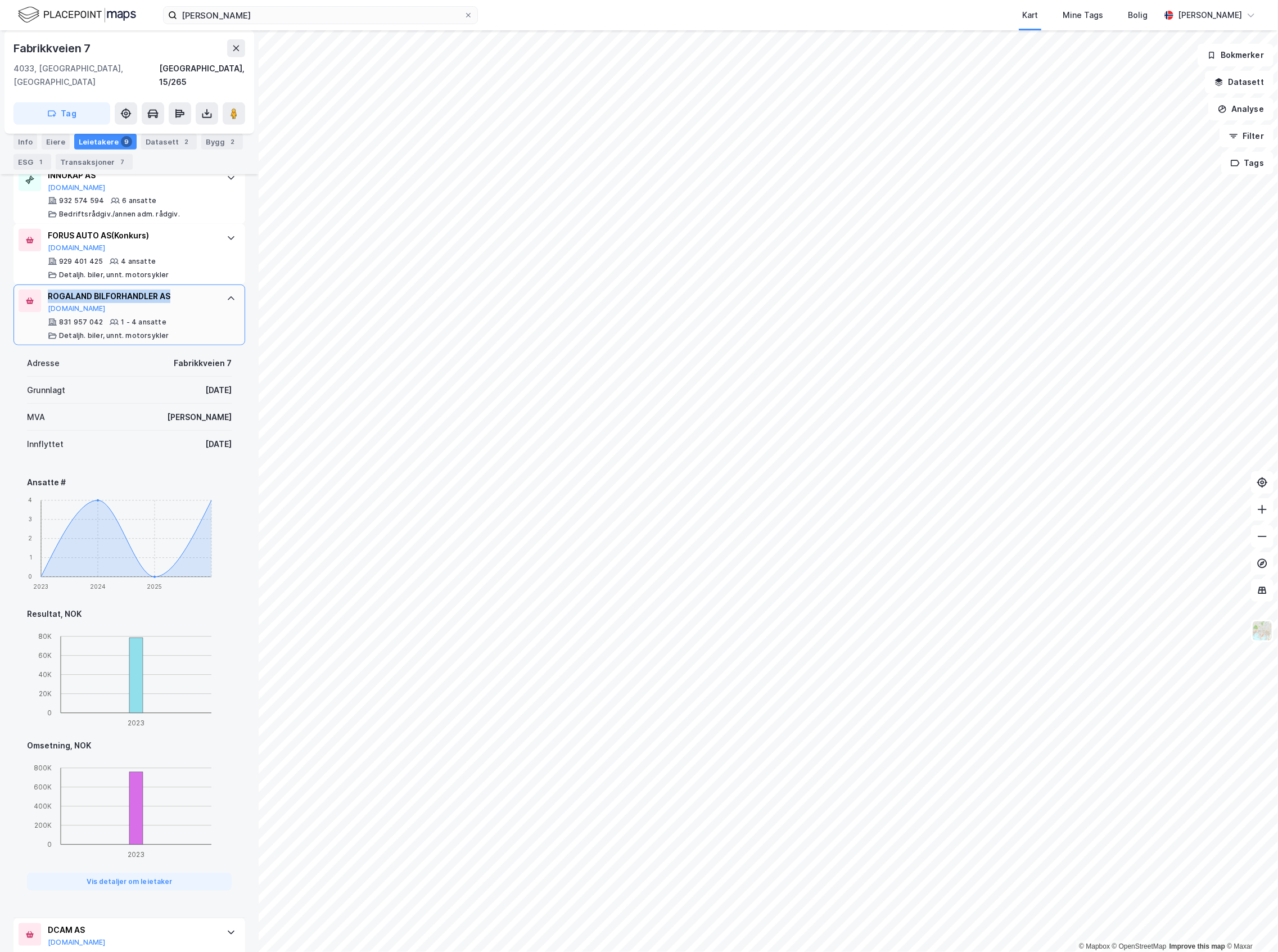
drag, startPoint x: 178, startPoint y: 283, endPoint x: 50, endPoint y: 289, distance: 128.1
click at [50, 290] on div "ROGALAND BILFORHANDLER AS" at bounding box center [131, 296] width 168 height 13
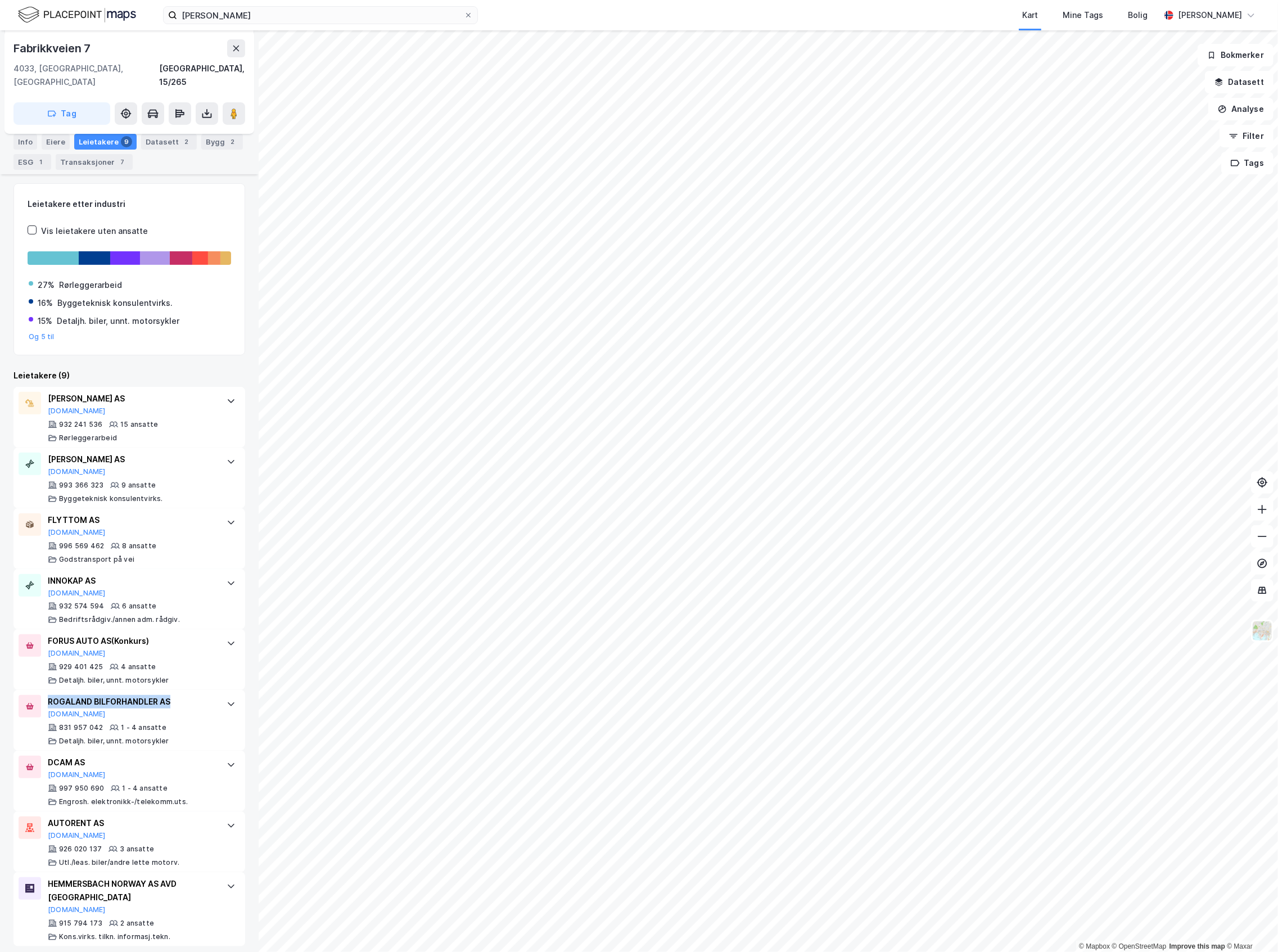
copy div "ROGALAND BILFORHANDLER AS"
click at [114, 555] on div "Godstransport på vei" at bounding box center [96, 559] width 75 height 9
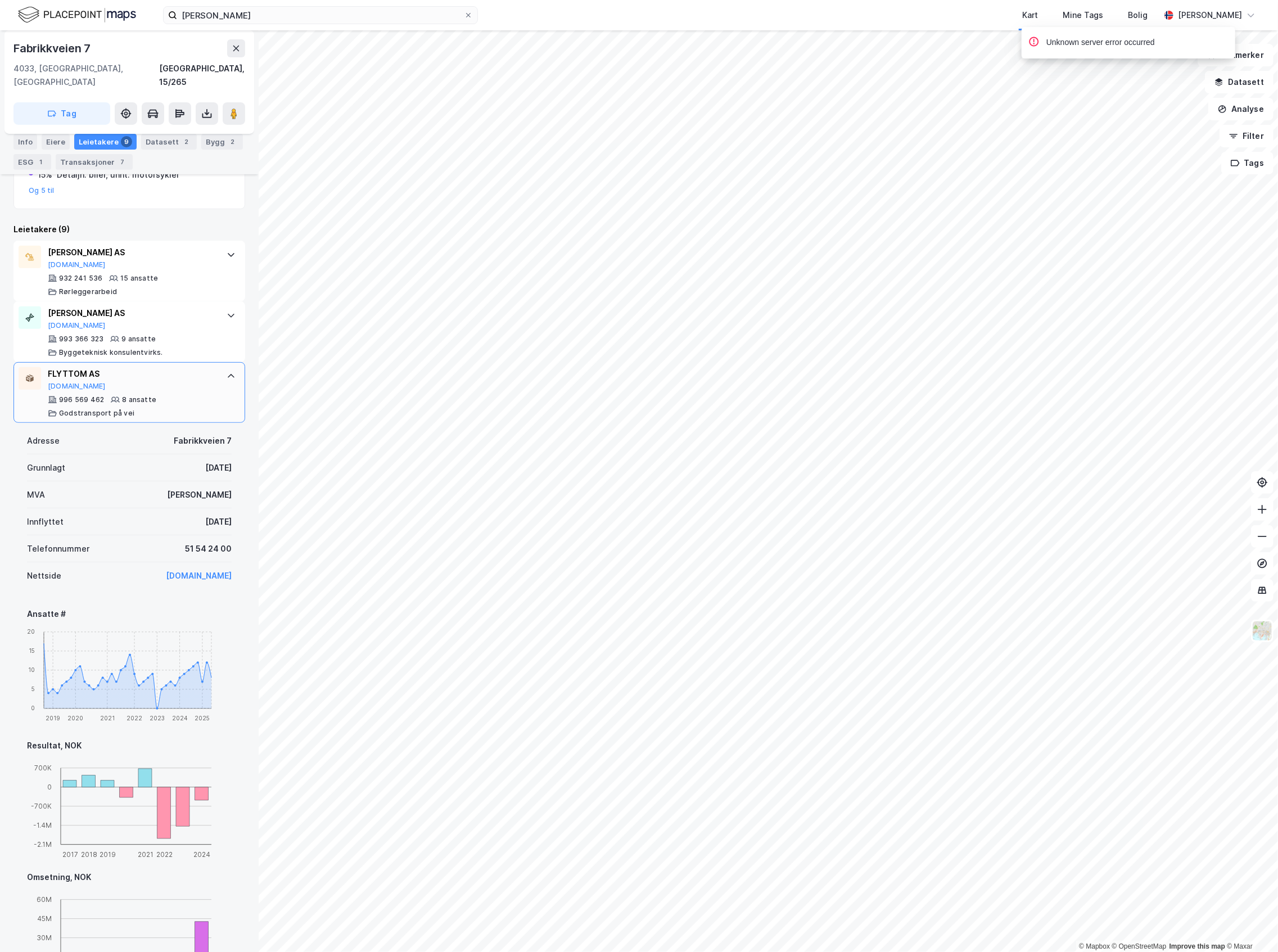
scroll to position [494, 0]
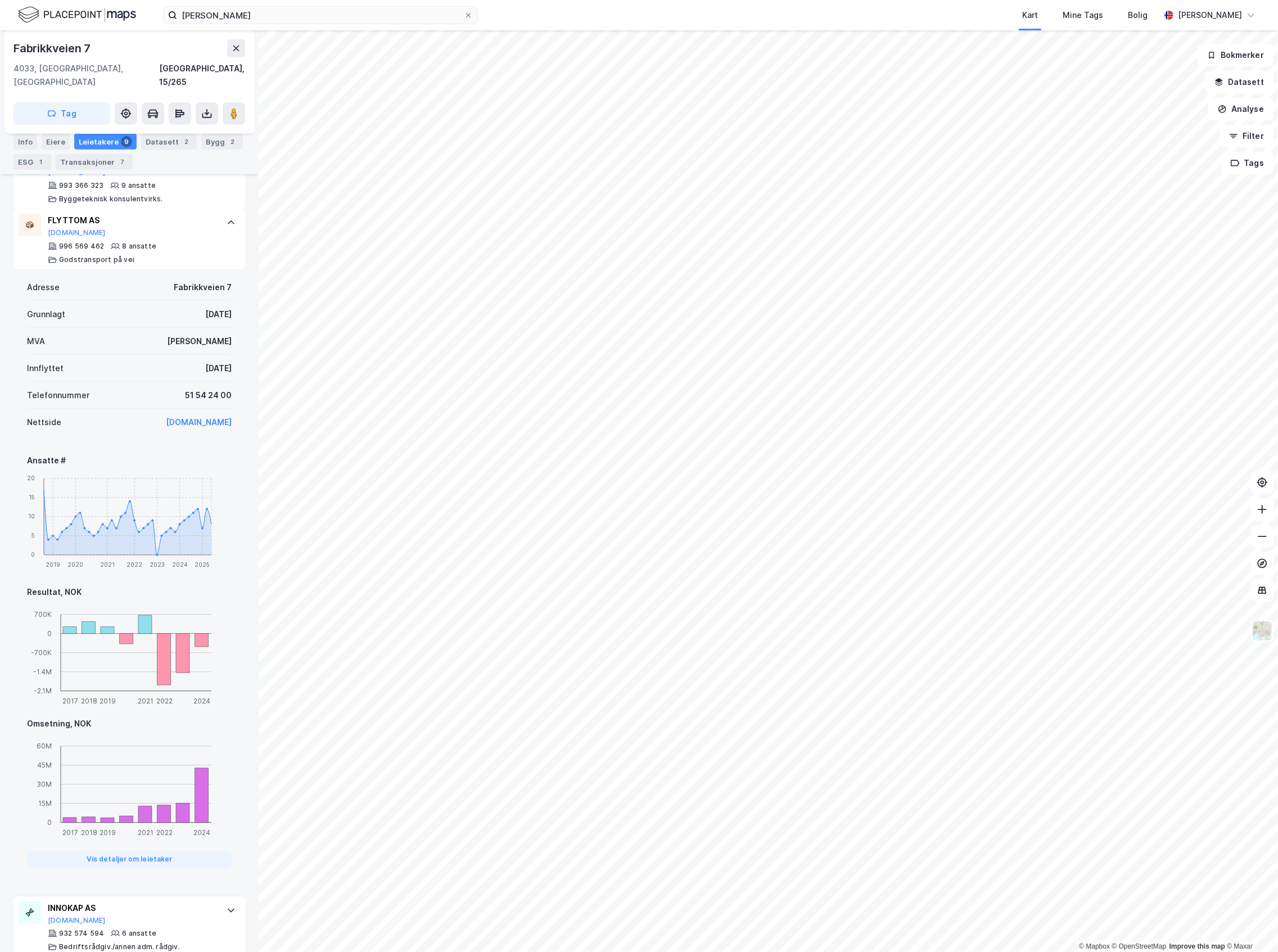
click at [156, 274] on div "Adresse [STREET_ADDRESS]" at bounding box center [130, 287] width 205 height 27
drag, startPoint x: 118, startPoint y: 203, endPoint x: 48, endPoint y: 212, distance: 70.6
click at [48, 214] on div "FLYTTOM AS" at bounding box center [131, 220] width 168 height 13
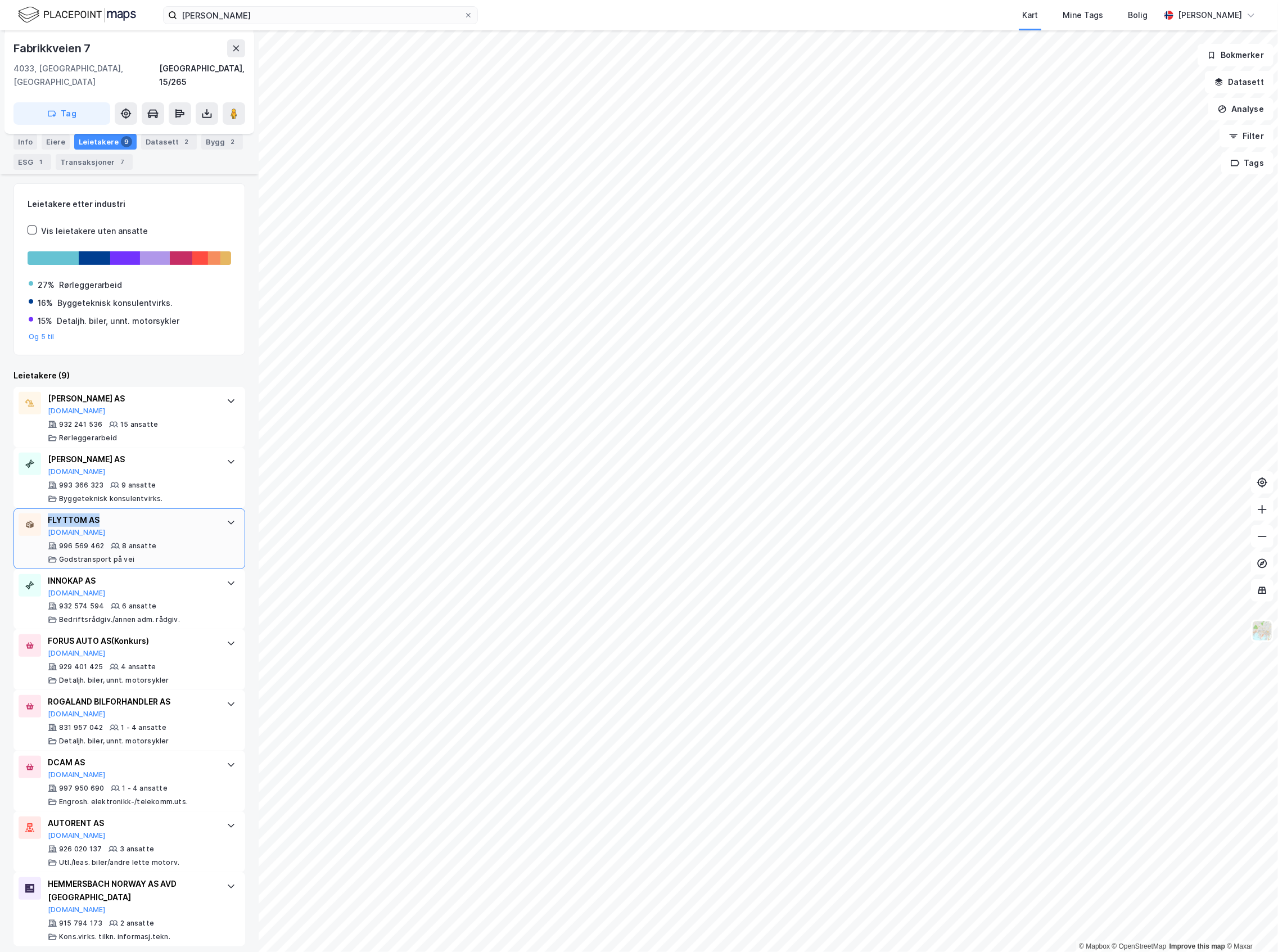
copy div "FLYTTOM AS"
click at [250, 23] on input "[PERSON_NAME]" at bounding box center [320, 15] width 287 height 17
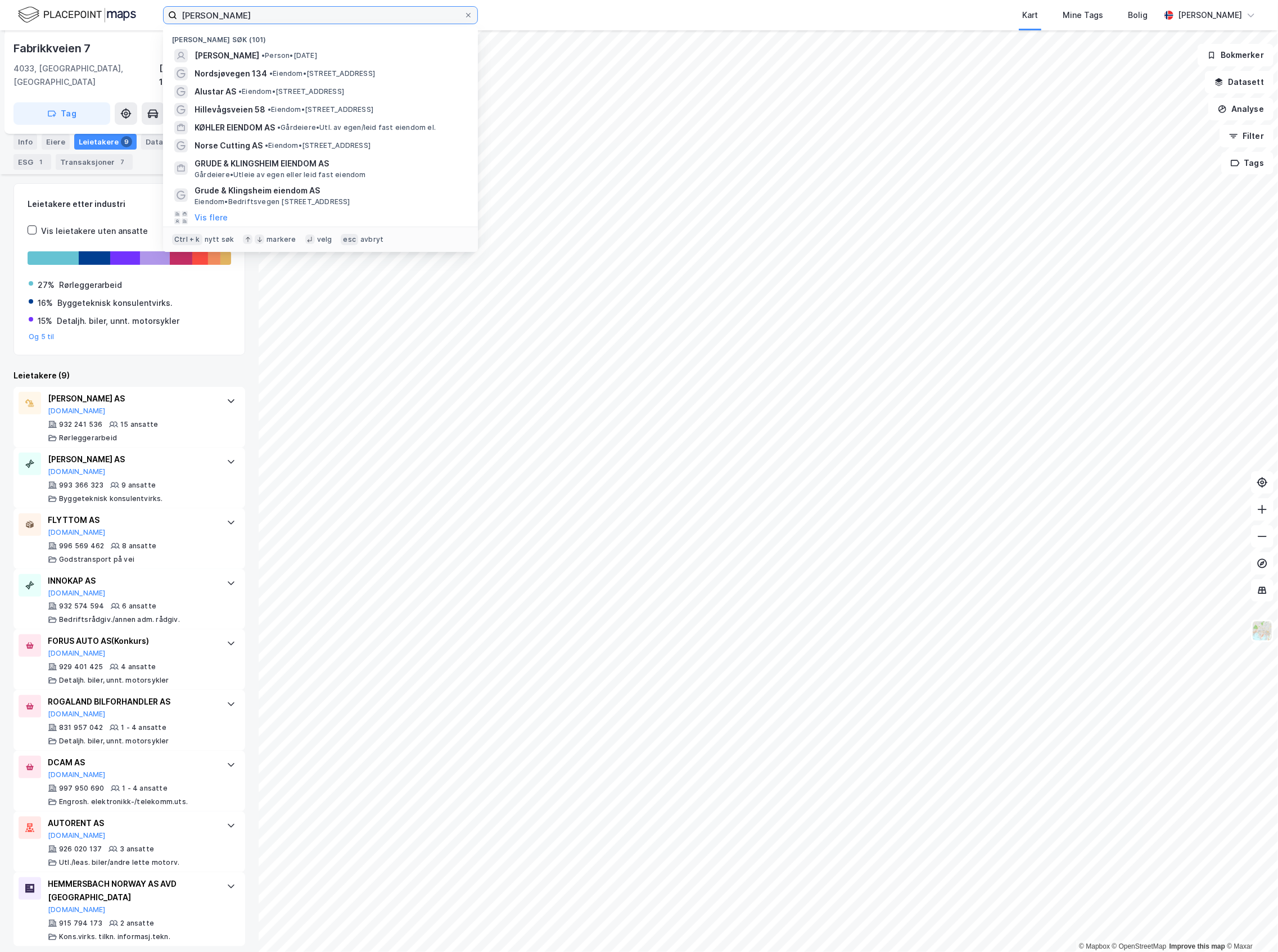
click at [250, 23] on input "[PERSON_NAME]" at bounding box center [320, 15] width 287 height 17
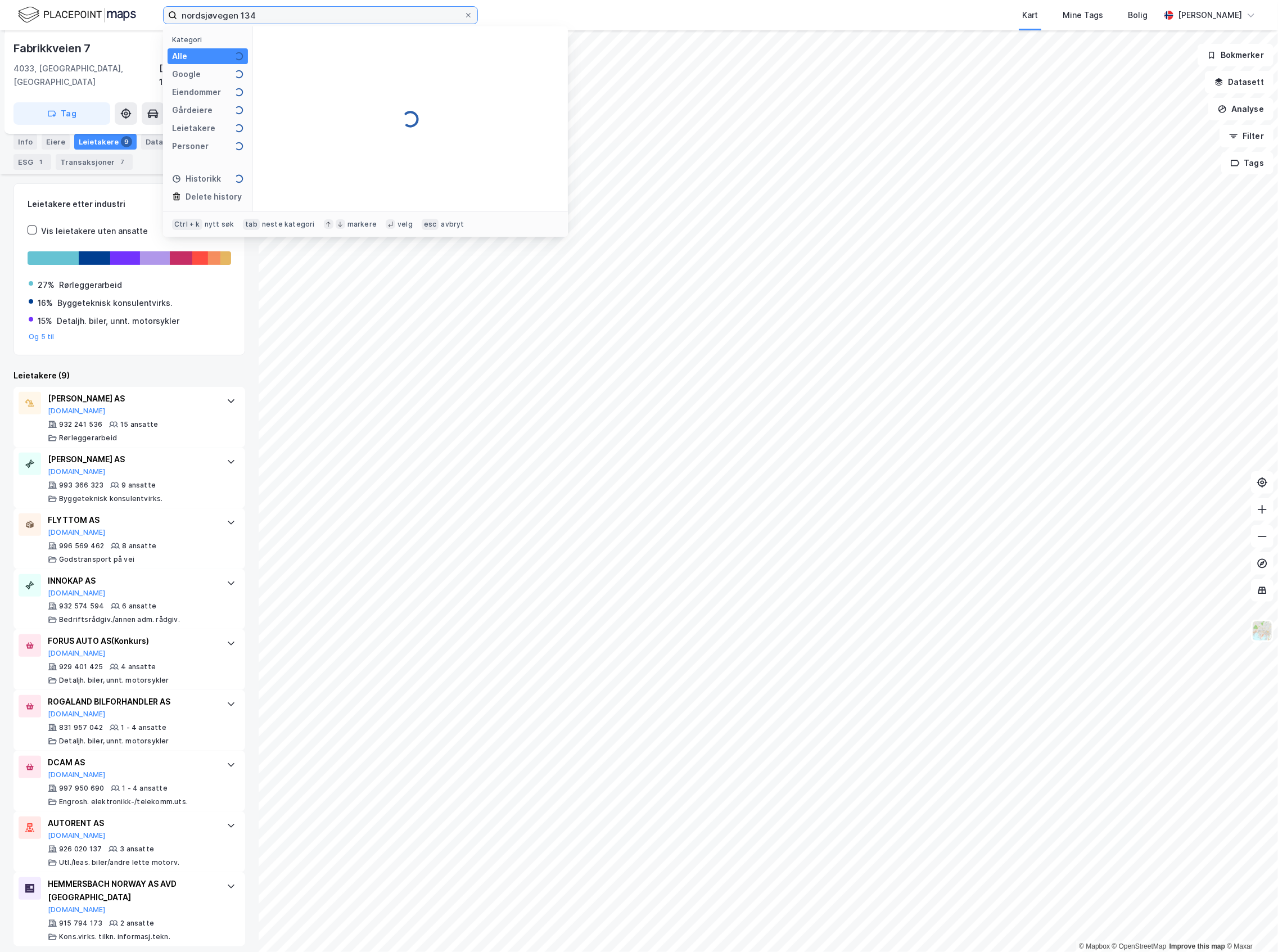
type input "nordsjøvegen 134"
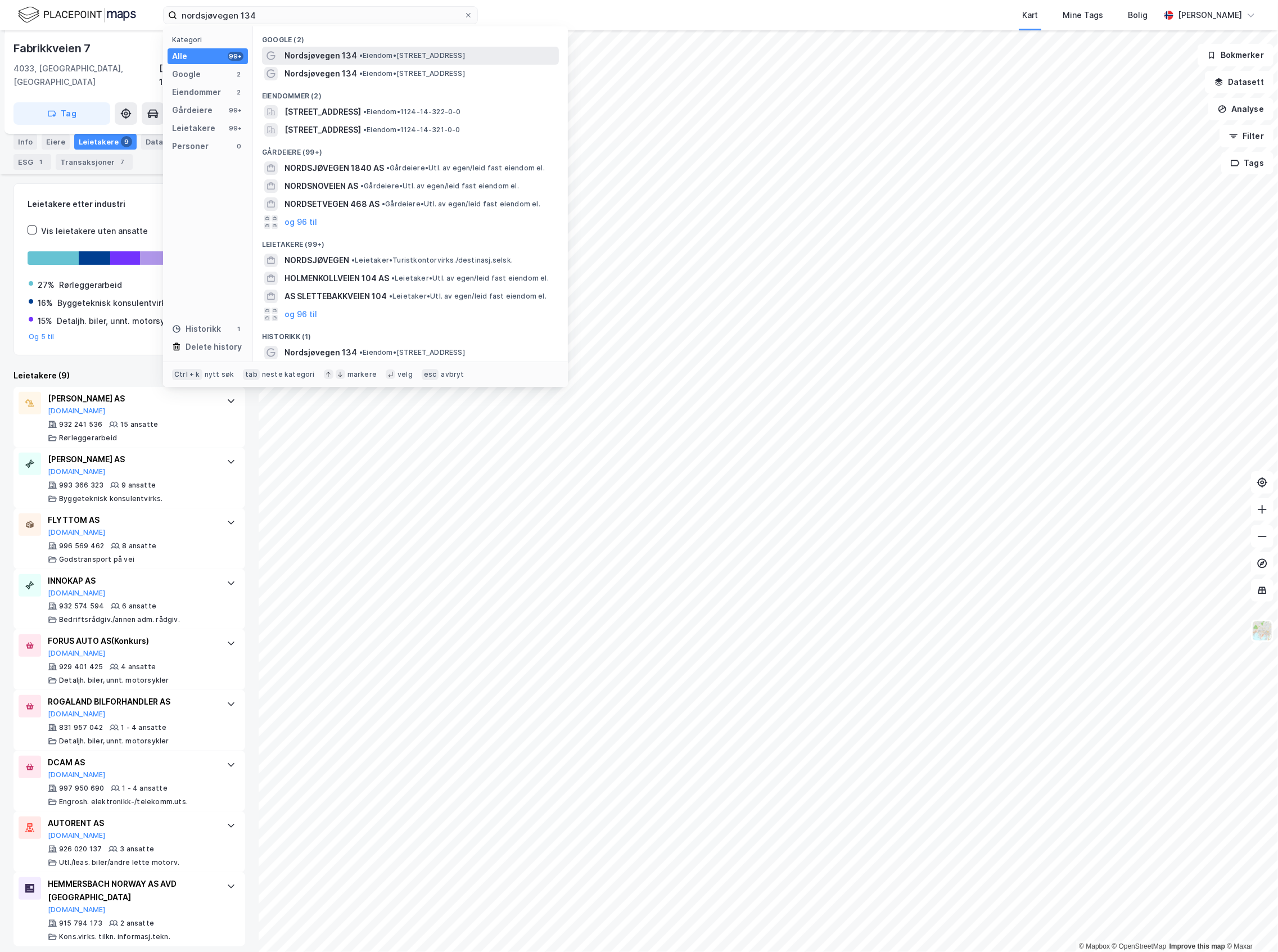
click at [436, 59] on span "• Eiendom • [STREET_ADDRESS]" at bounding box center [412, 55] width 106 height 9
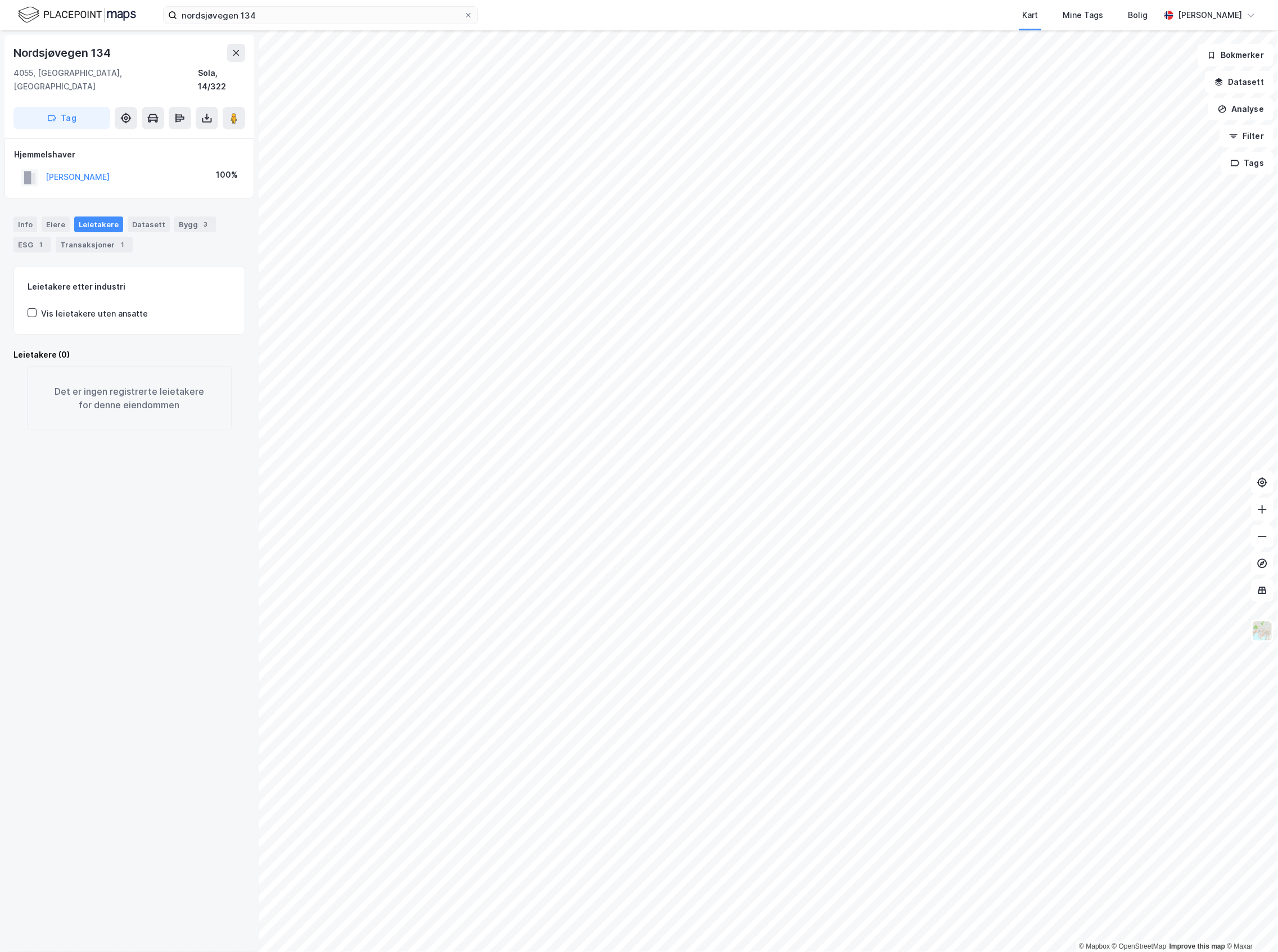
click at [1278, 556] on html "nordsjøvegen 134 Kart Mine Tags Bolig [PERSON_NAME] © Mapbox © OpenStreetMap Im…" at bounding box center [639, 476] width 1278 height 952
click at [227, 107] on button at bounding box center [234, 118] width 22 height 22
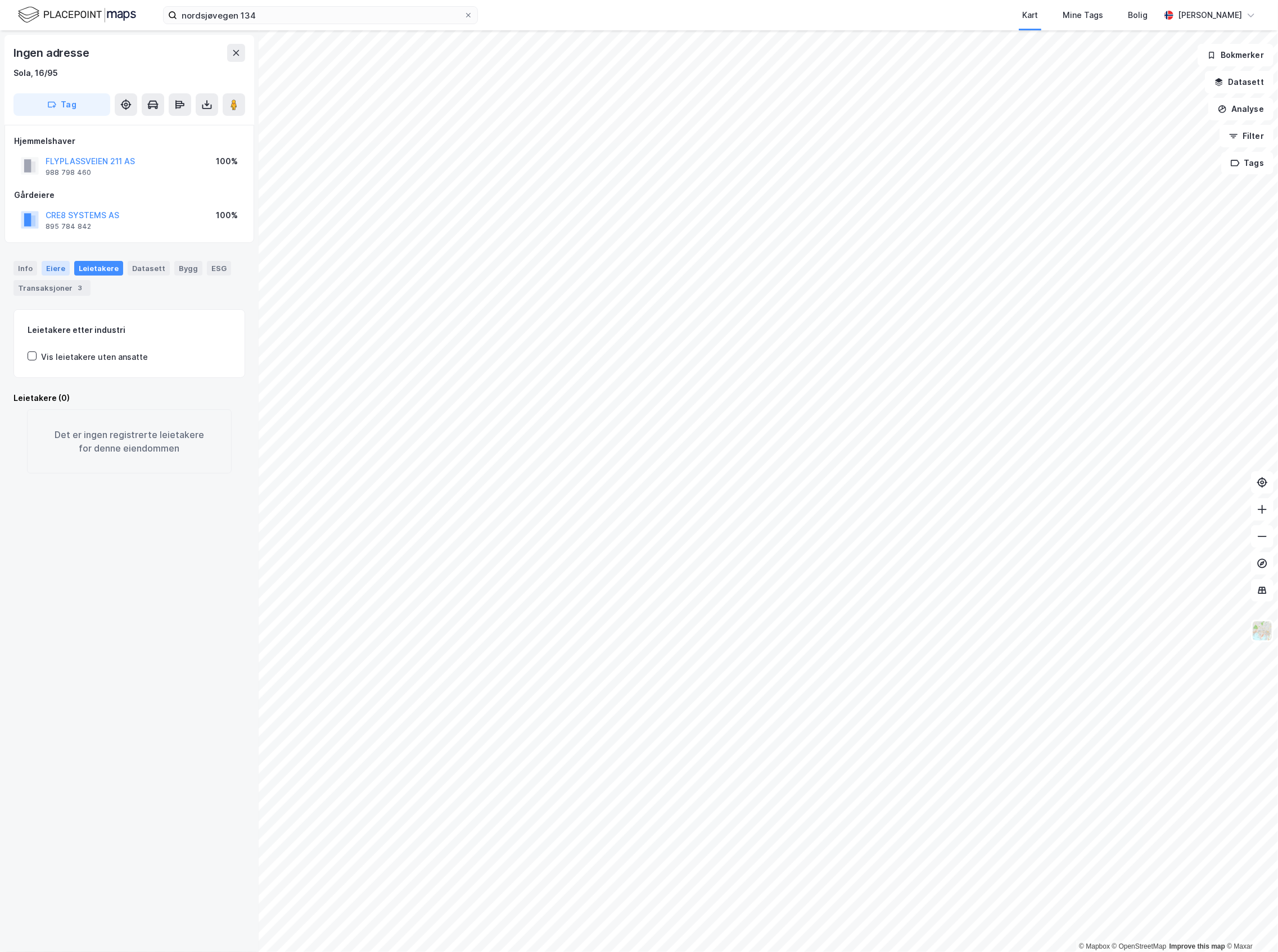
click at [65, 264] on div "Eiere" at bounding box center [55, 268] width 28 height 15
click at [75, 406] on div "100%" at bounding box center [76, 402] width 20 height 13
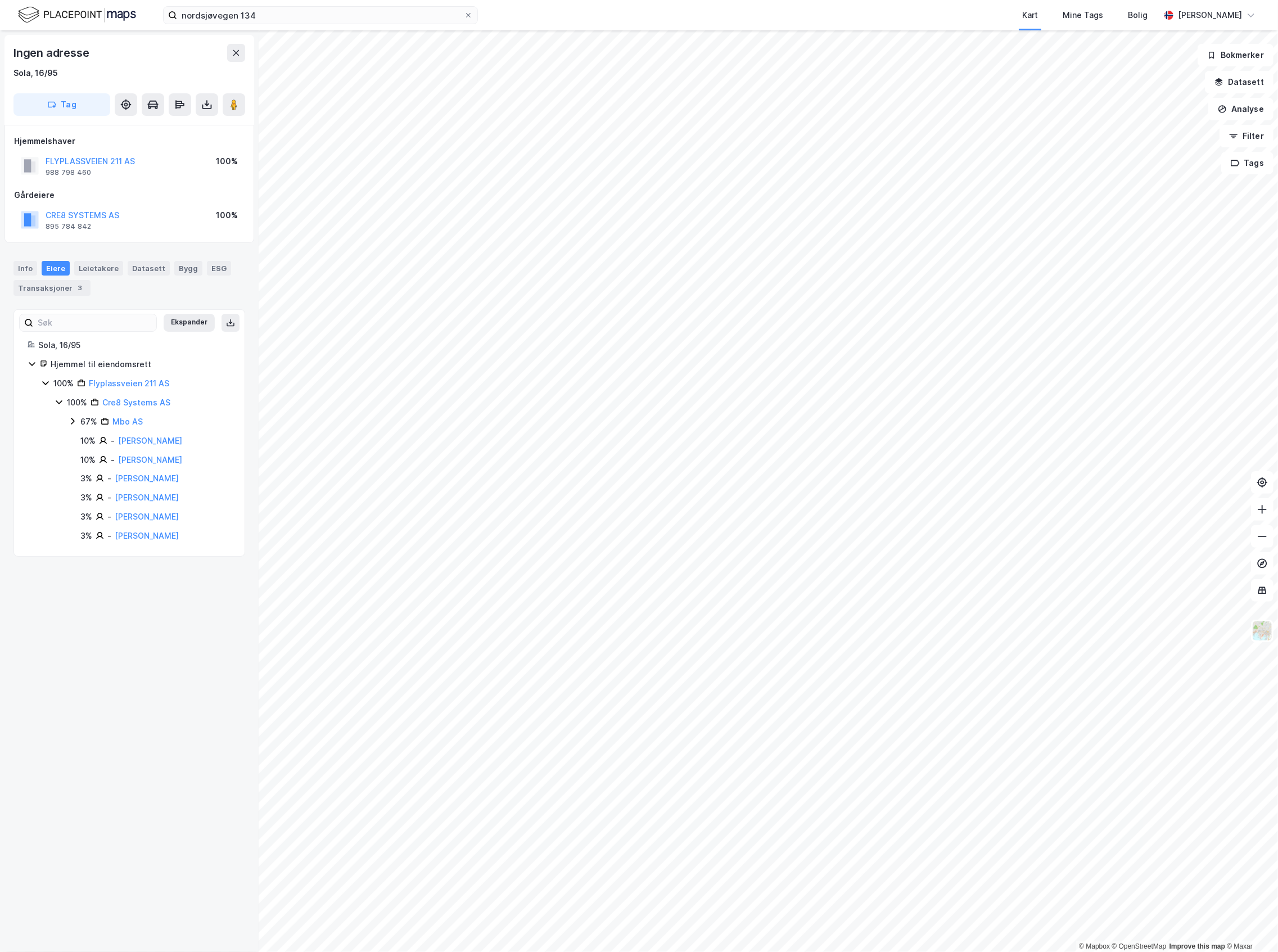
click at [73, 428] on div "67% Mbo AS" at bounding box center [149, 421] width 163 height 13
